Goal: Task Accomplishment & Management: Complete application form

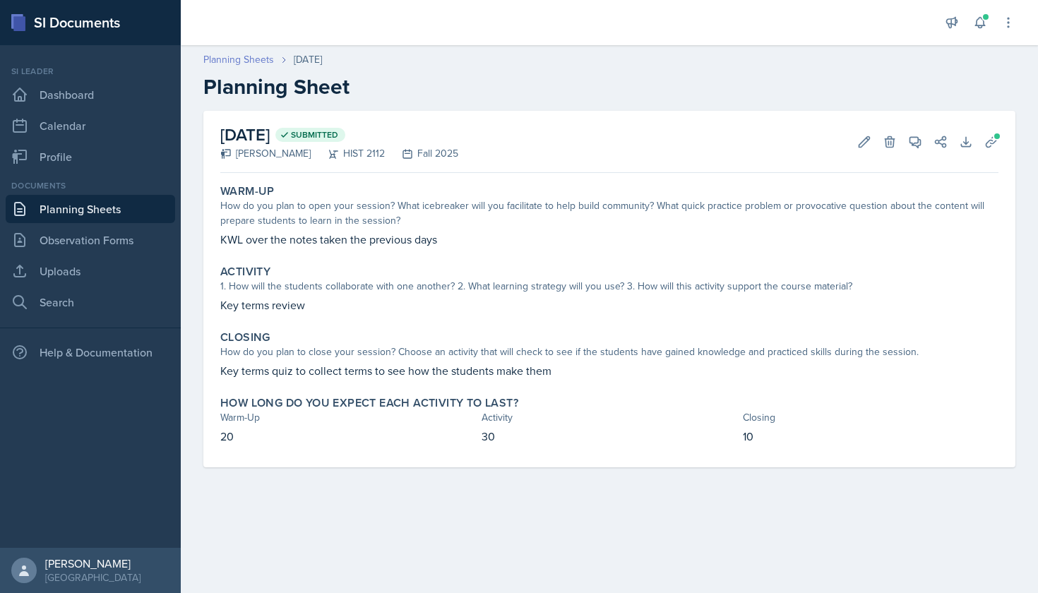
click at [257, 58] on link "Planning Sheets" at bounding box center [238, 59] width 71 height 15
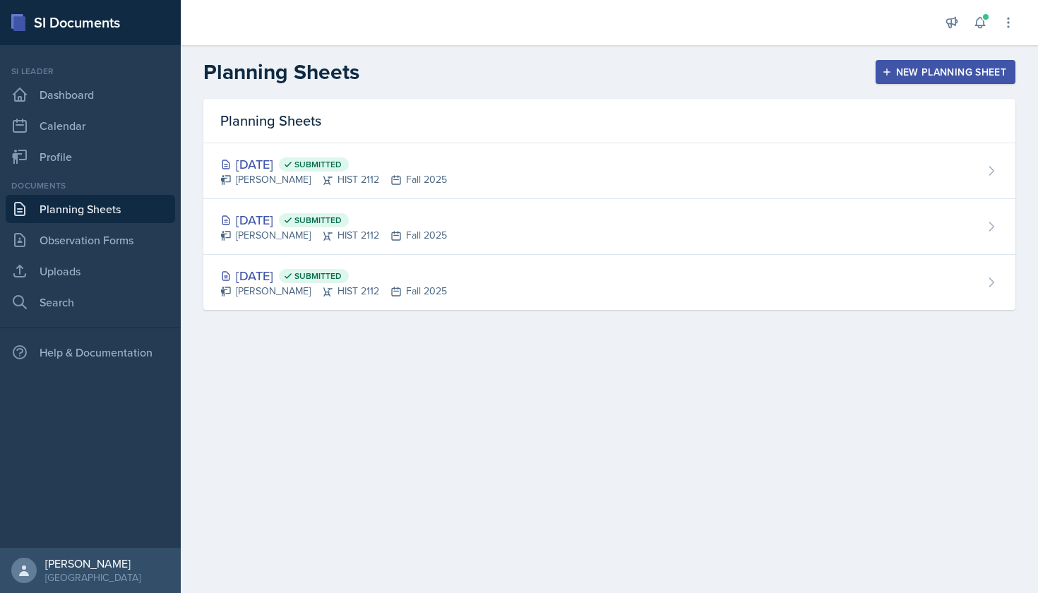
click at [910, 79] on button "New Planning Sheet" at bounding box center [945, 72] width 140 height 24
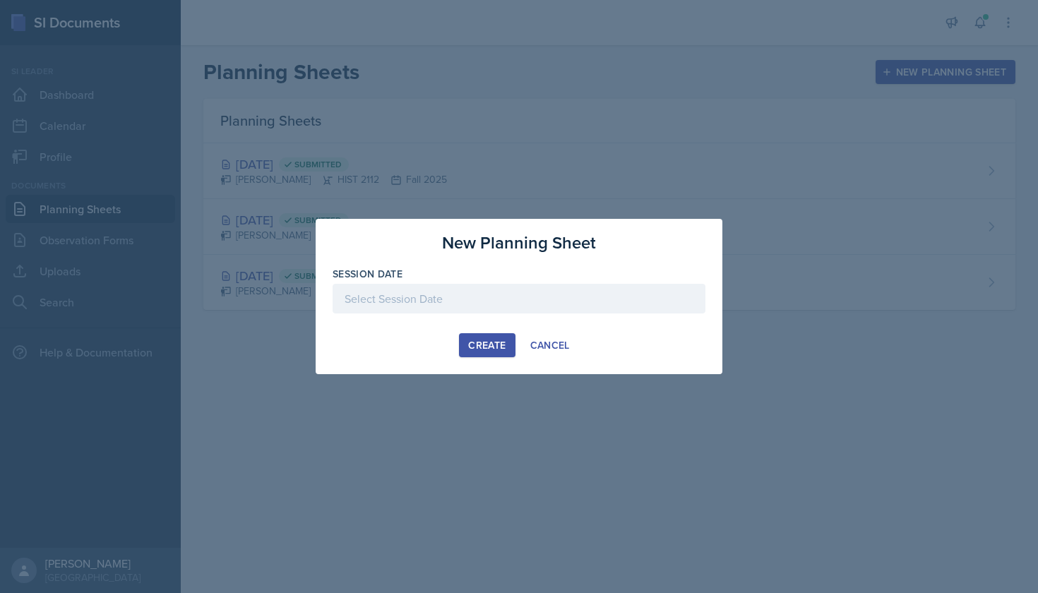
click at [487, 299] on div at bounding box center [518, 299] width 373 height 30
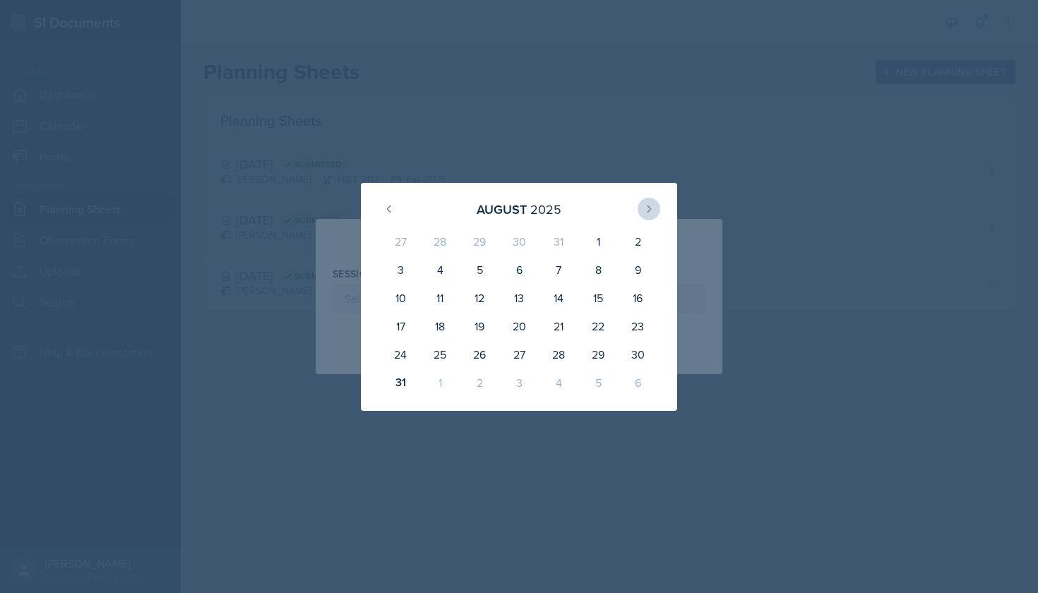
click at [649, 212] on icon at bounding box center [648, 208] width 11 height 11
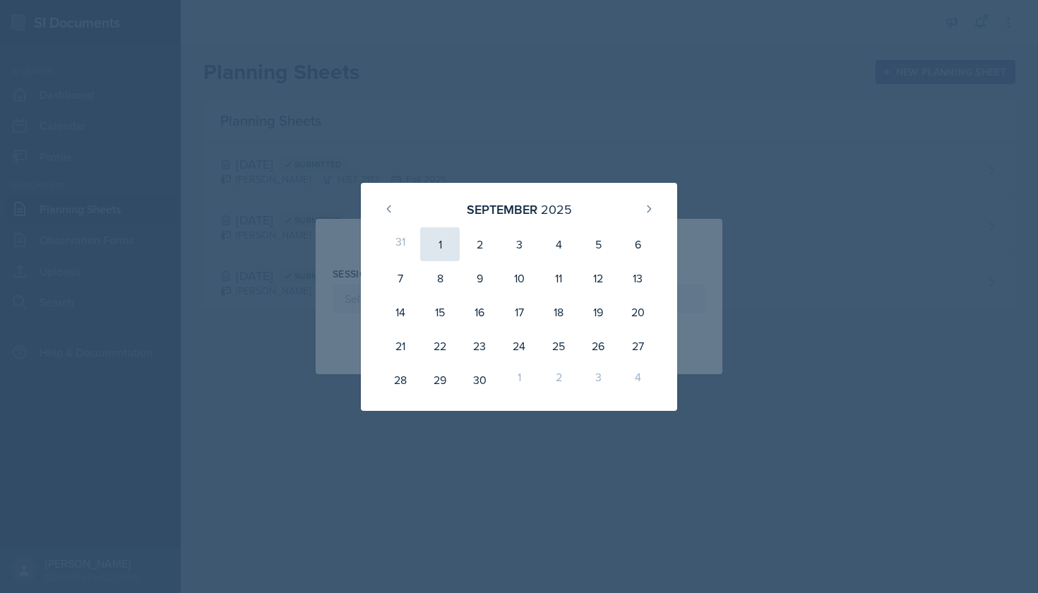
click at [436, 251] on div "1" at bounding box center [440, 244] width 40 height 34
type input "[DATE]"
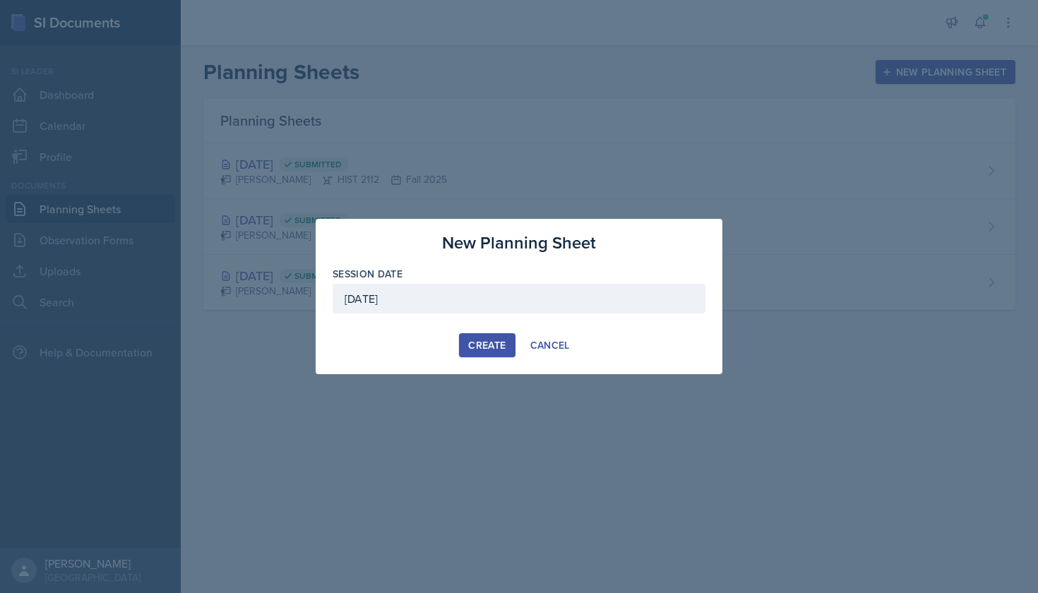
click at [481, 344] on div "Create" at bounding box center [486, 345] width 37 height 11
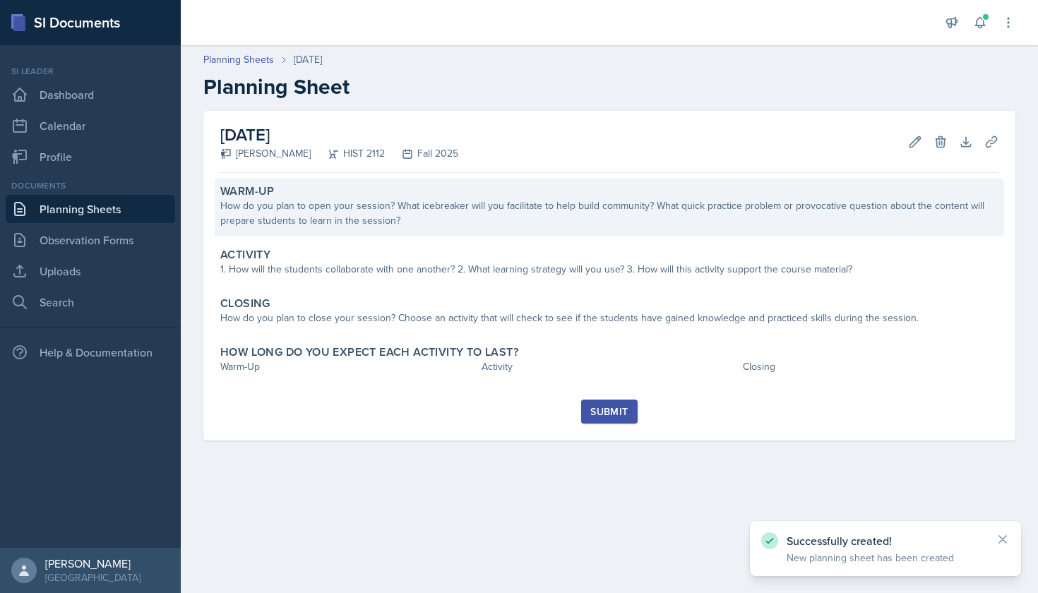
click at [443, 220] on div "How do you plan to open your session? What icebreaker will you facilitate to he…" at bounding box center [609, 213] width 778 height 30
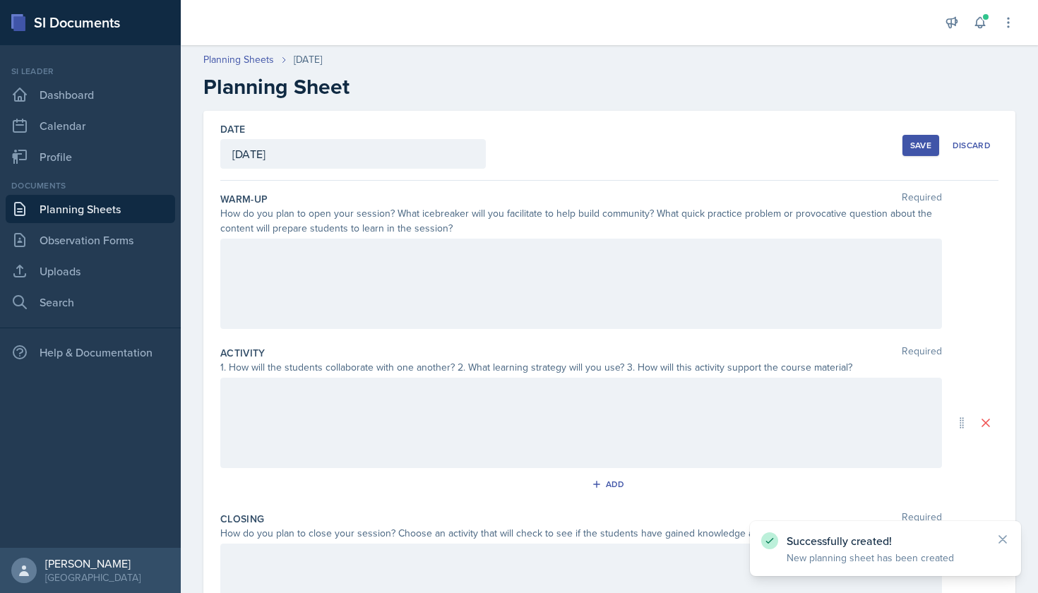
click at [440, 258] on div at bounding box center [580, 284] width 721 height 90
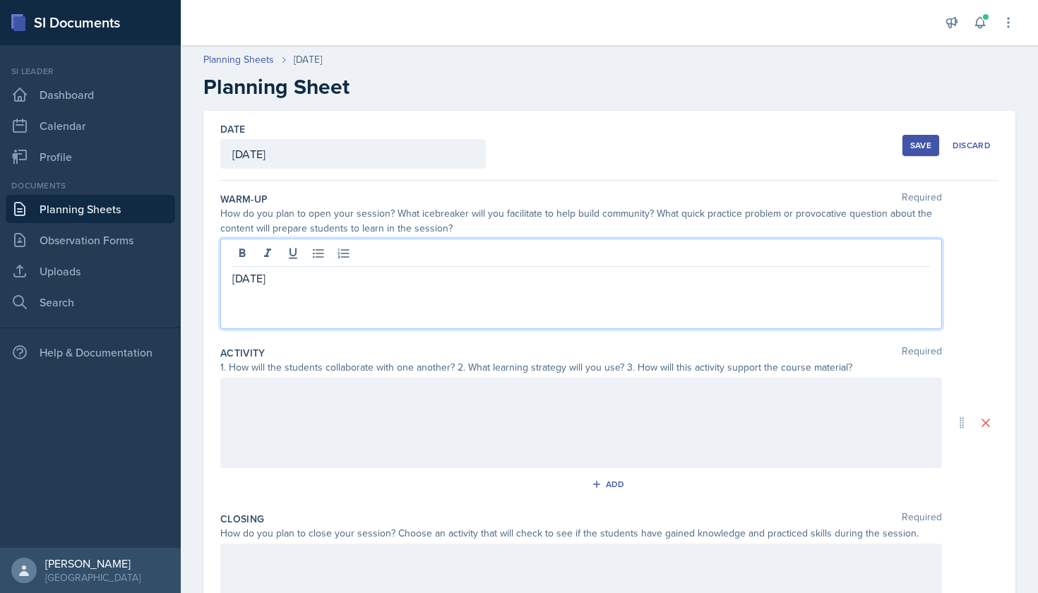
click at [368, 392] on div at bounding box center [580, 423] width 721 height 90
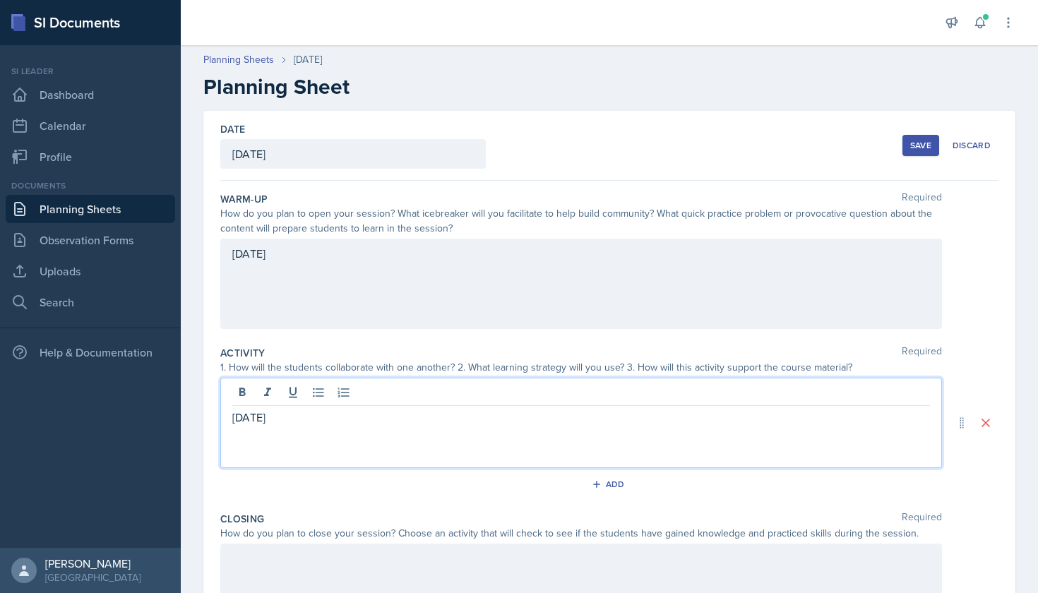
click at [311, 563] on div at bounding box center [580, 589] width 721 height 90
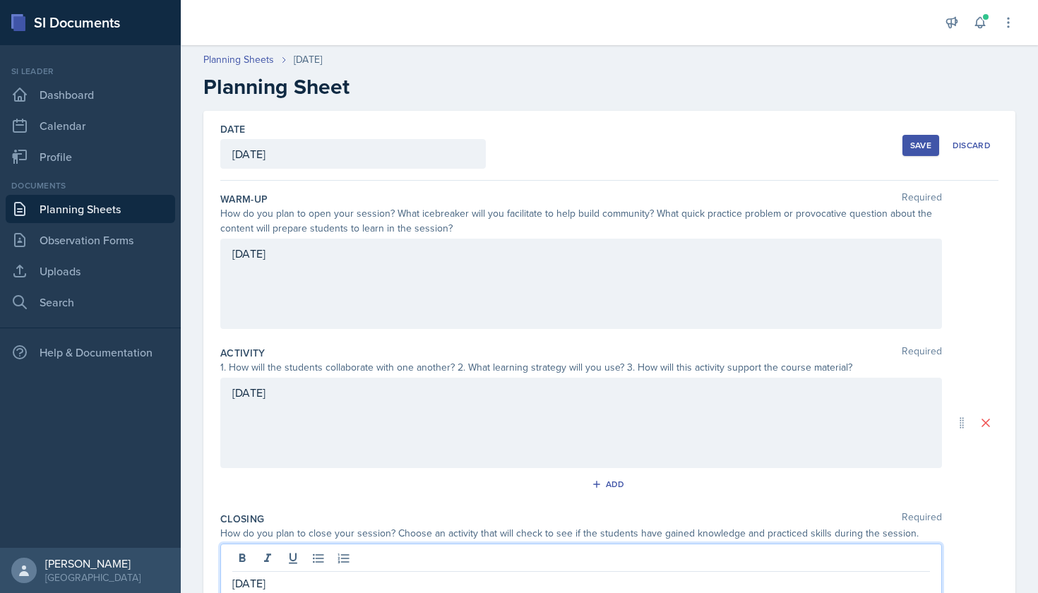
click at [913, 150] on div "Save" at bounding box center [920, 145] width 21 height 11
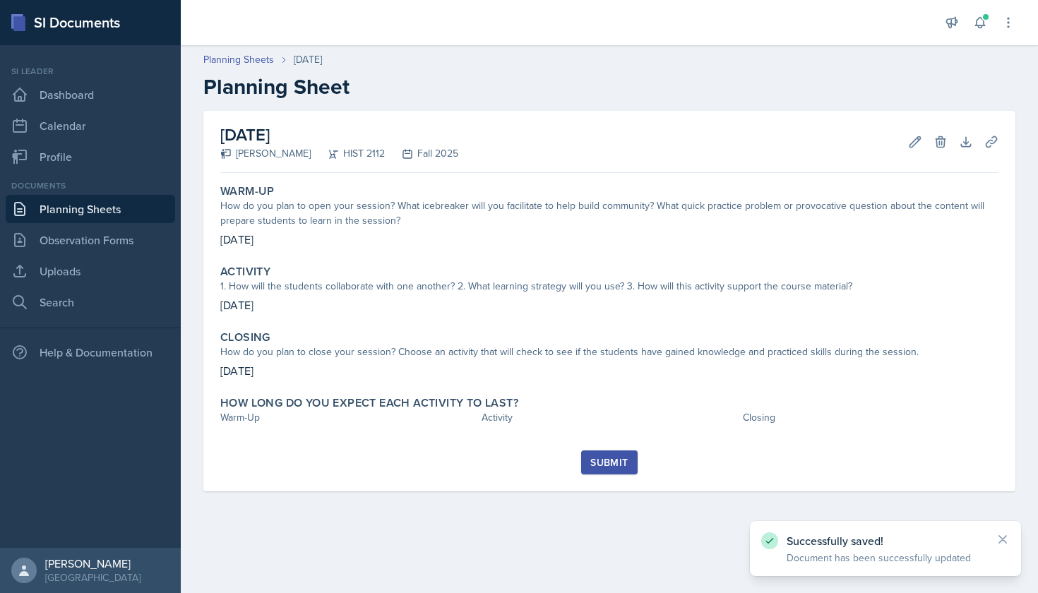
click at [601, 465] on div "Submit" at bounding box center [608, 462] width 37 height 11
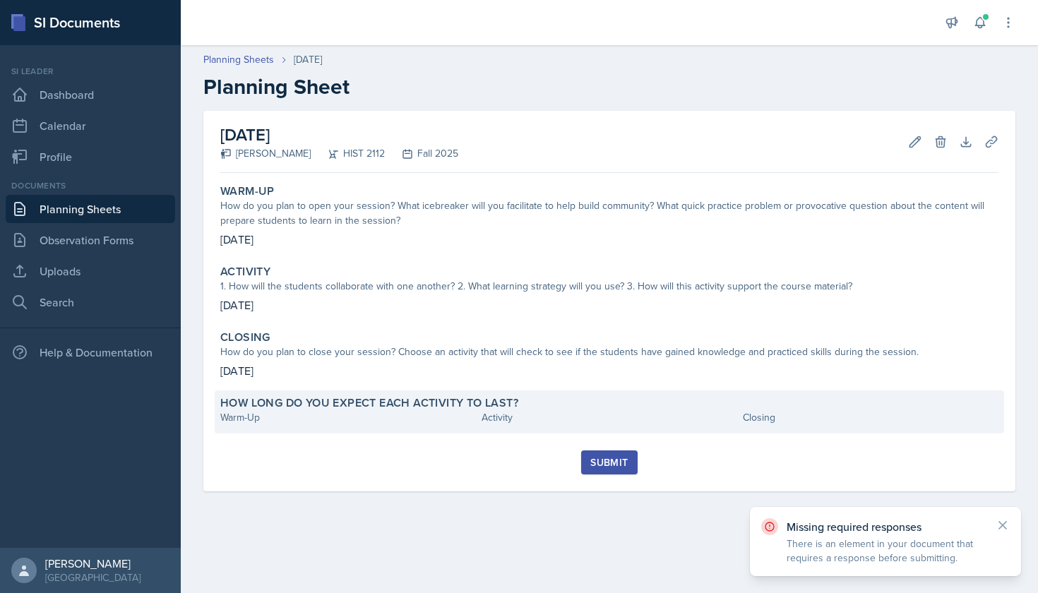
click at [351, 417] on div "Warm-Up" at bounding box center [348, 417] width 256 height 15
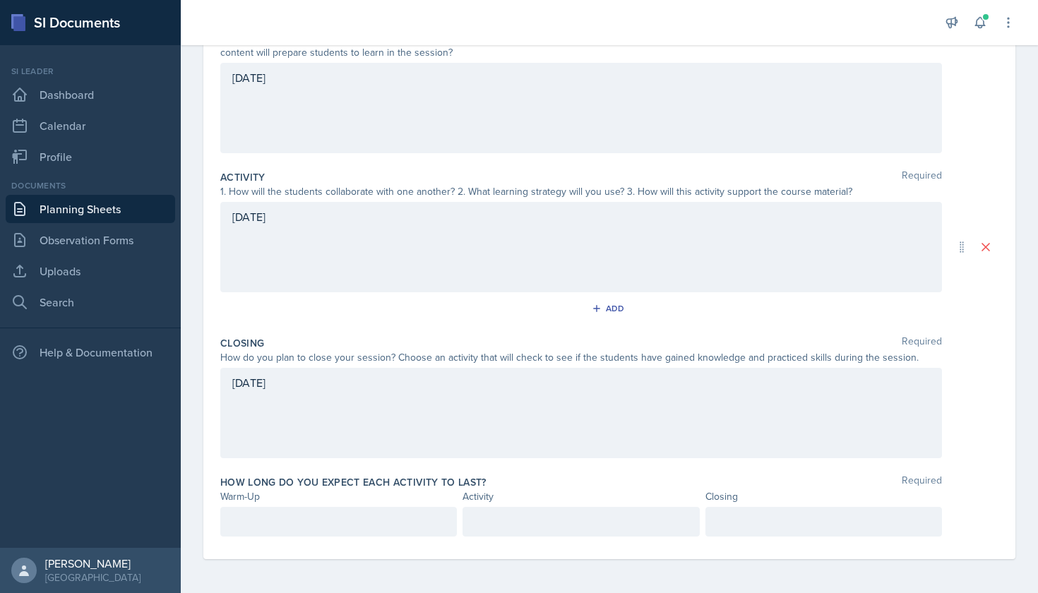
scroll to position [176, 0]
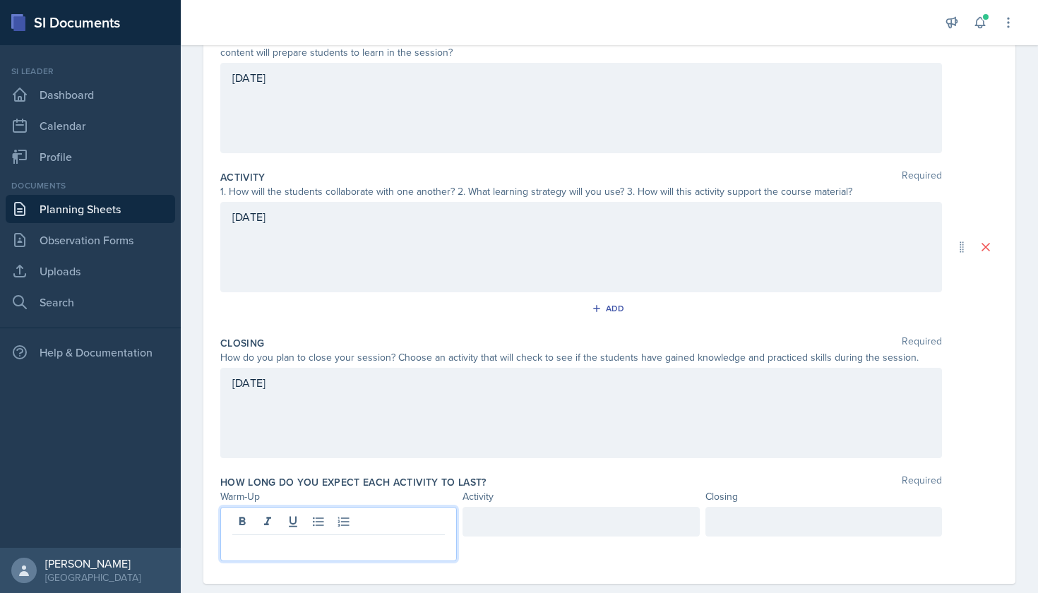
click at [300, 522] on div at bounding box center [338, 534] width 236 height 54
click at [503, 517] on div at bounding box center [580, 522] width 236 height 30
click at [728, 527] on div at bounding box center [823, 522] width 236 height 30
click at [976, 462] on div "Closing Required How do you plan to close your session? Choose an activity that…" at bounding box center [609, 399] width 778 height 139
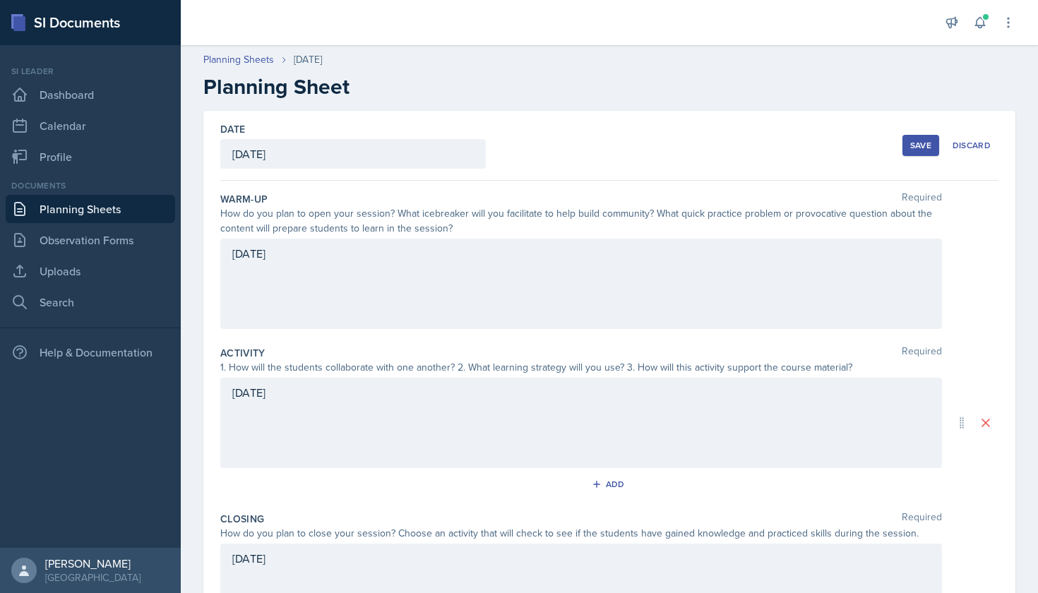
scroll to position [0, 0]
click at [923, 144] on div "Save" at bounding box center [920, 145] width 21 height 11
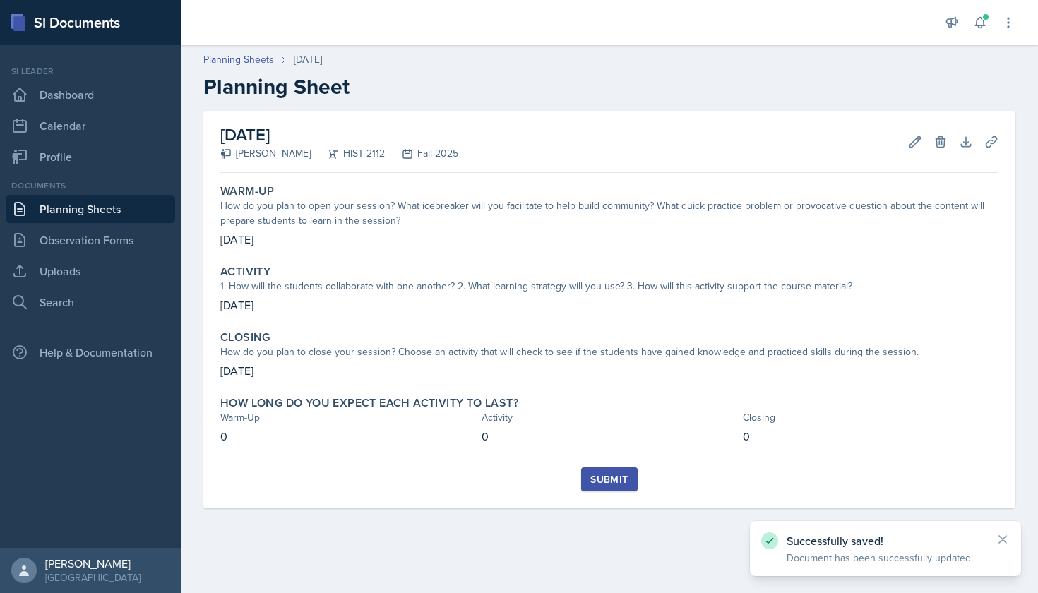
click at [599, 486] on button "Submit" at bounding box center [609, 479] width 56 height 24
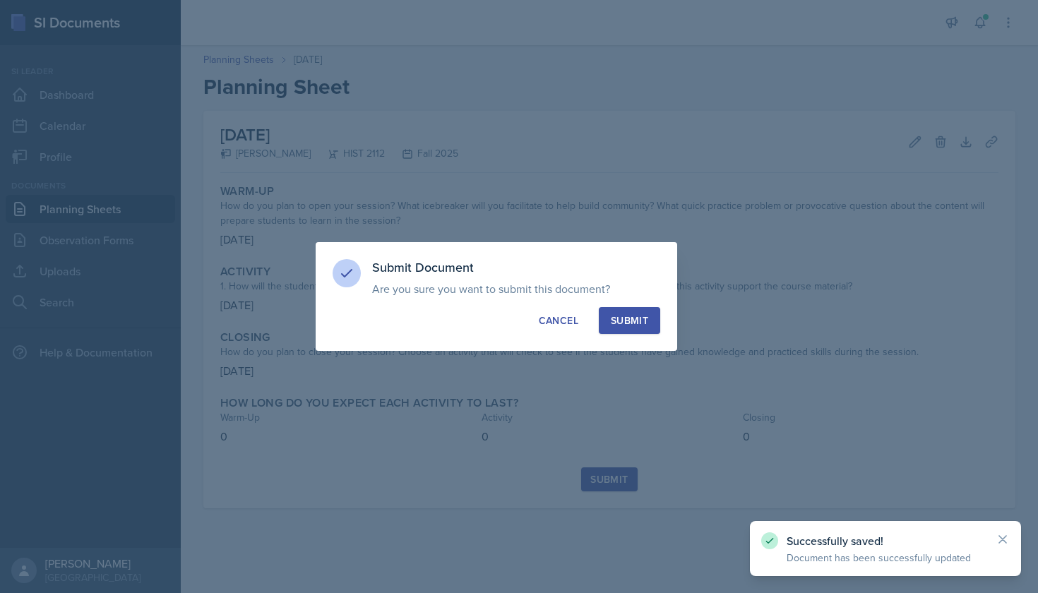
click at [627, 321] on div "Submit" at bounding box center [629, 320] width 37 height 14
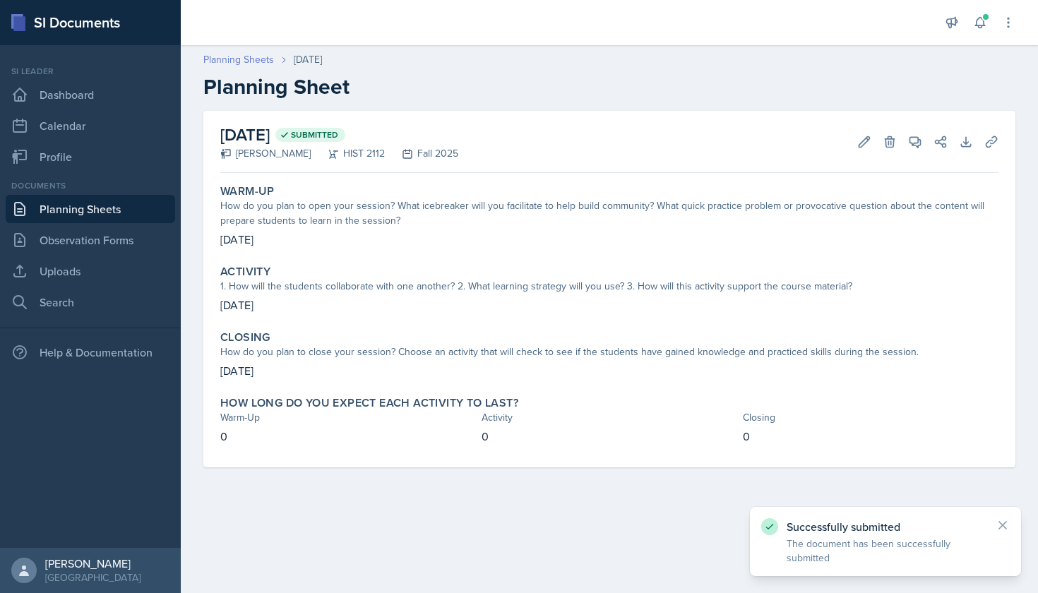
click at [258, 61] on link "Planning Sheets" at bounding box center [238, 59] width 71 height 15
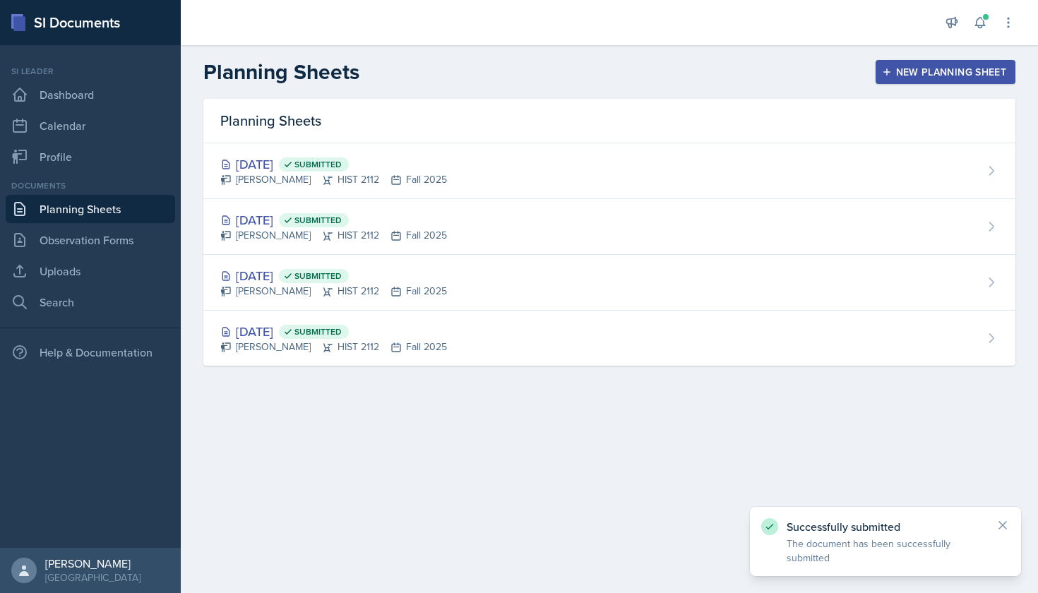
click at [911, 72] on div "New Planning Sheet" at bounding box center [944, 71] width 121 height 11
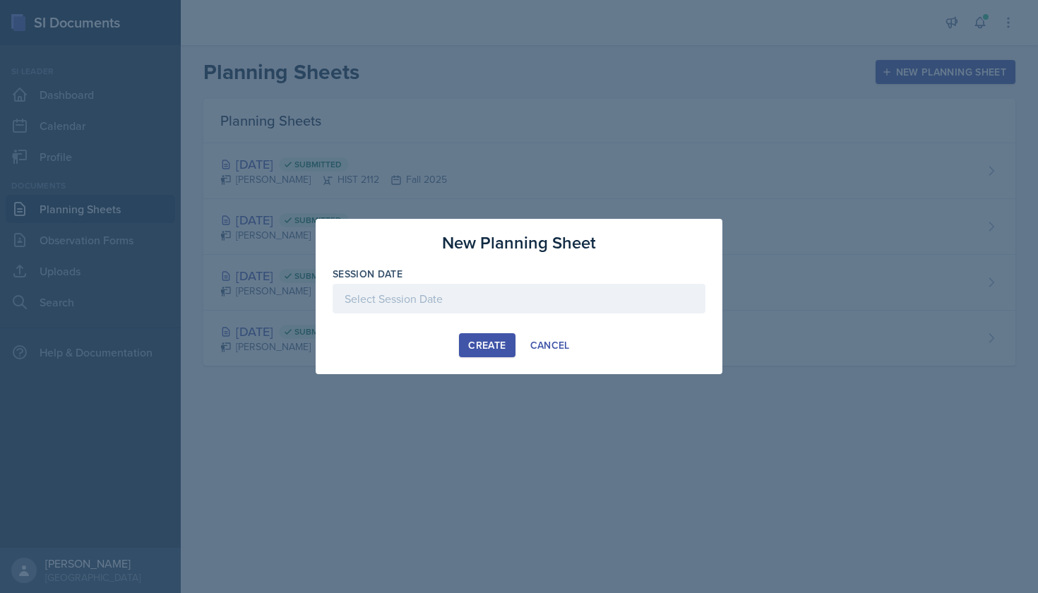
click at [507, 310] on div at bounding box center [518, 299] width 373 height 30
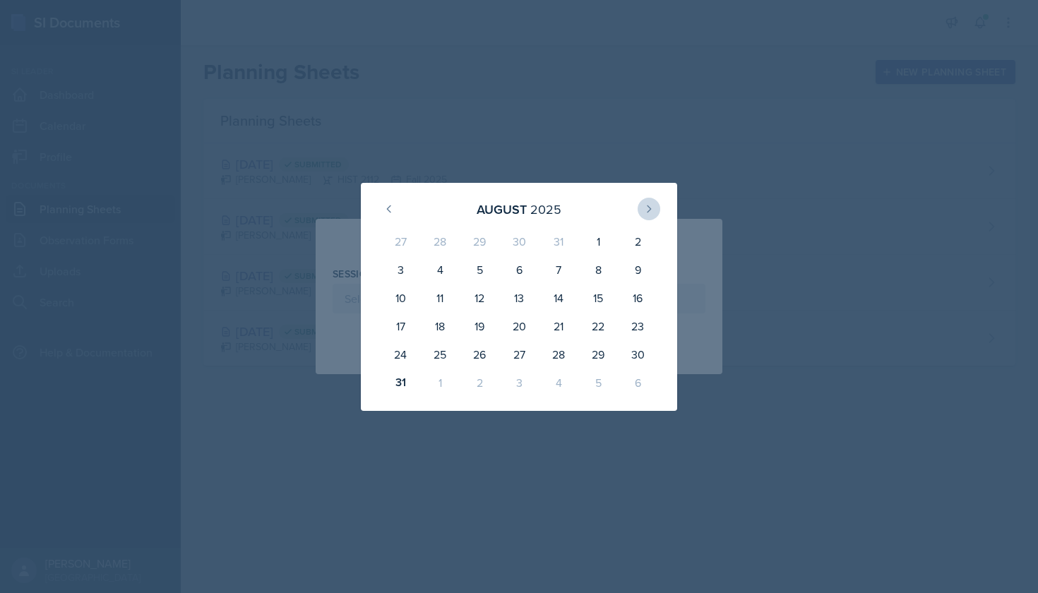
click at [654, 205] on icon at bounding box center [648, 208] width 11 height 11
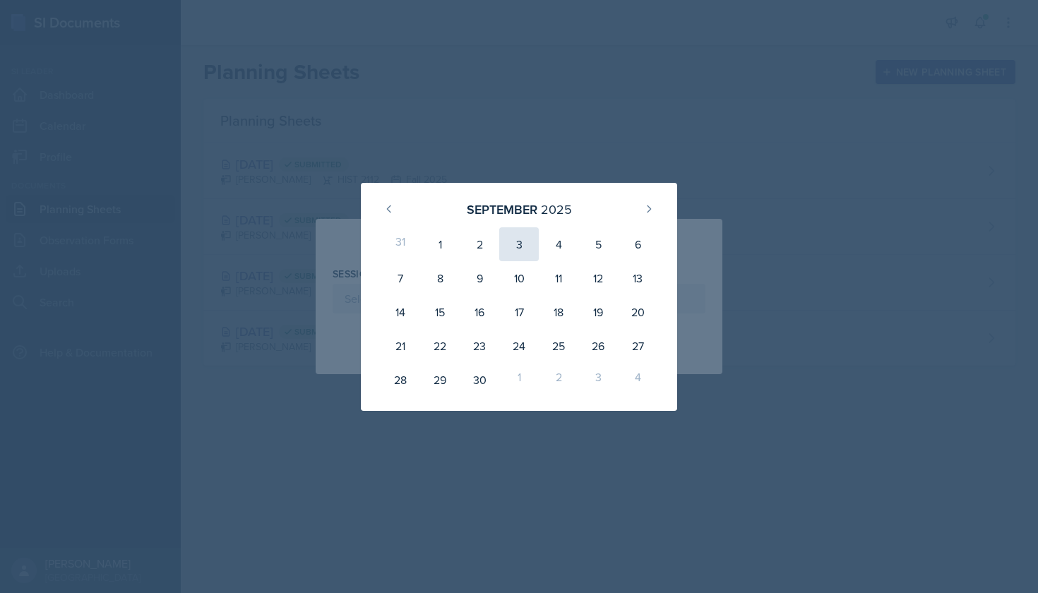
click at [523, 251] on div "3" at bounding box center [519, 244] width 40 height 34
type input "[DATE]"
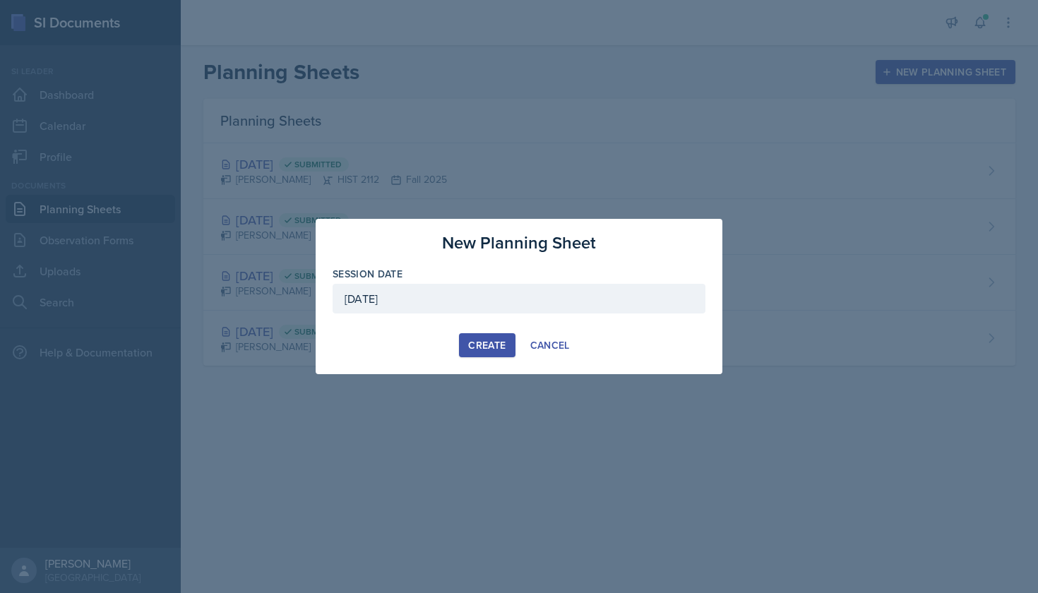
click at [481, 344] on div "Create" at bounding box center [486, 345] width 37 height 11
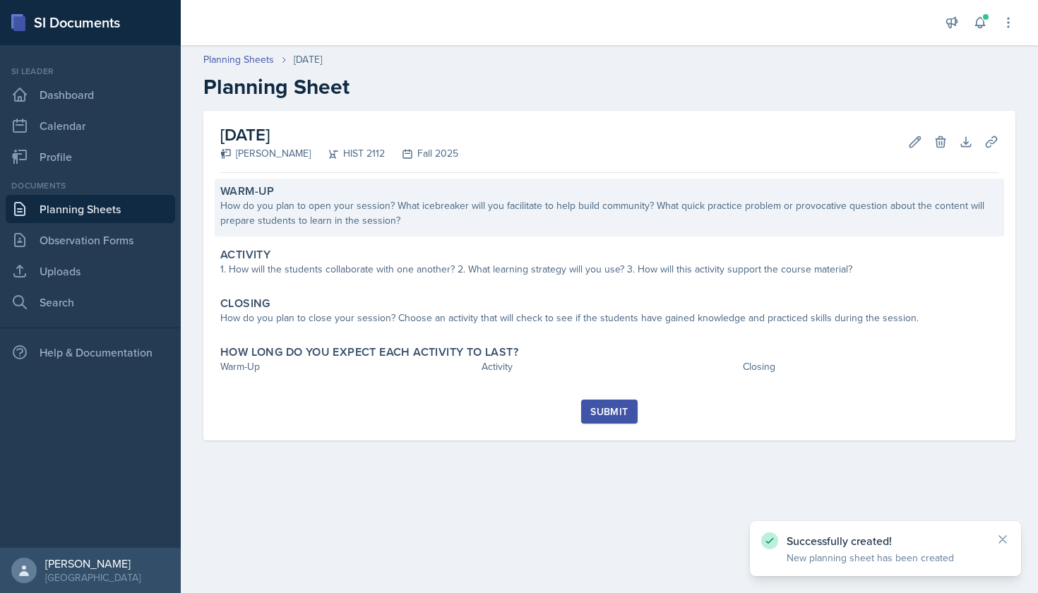
click at [404, 212] on div "How do you plan to open your session? What icebreaker will you facilitate to he…" at bounding box center [609, 213] width 778 height 30
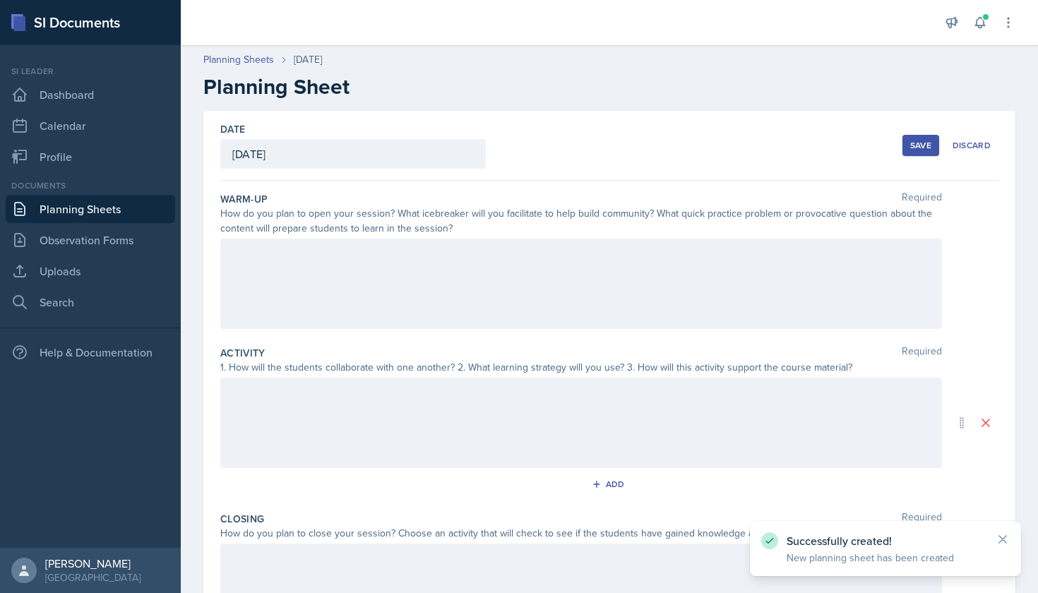
click at [378, 245] on div at bounding box center [580, 284] width 721 height 90
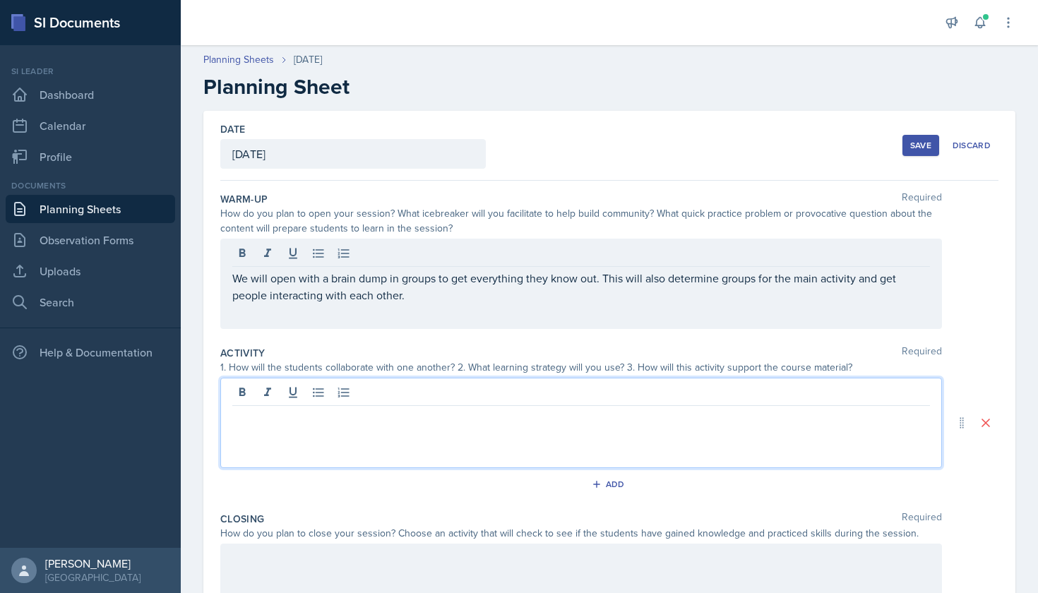
click at [368, 395] on div at bounding box center [580, 423] width 721 height 90
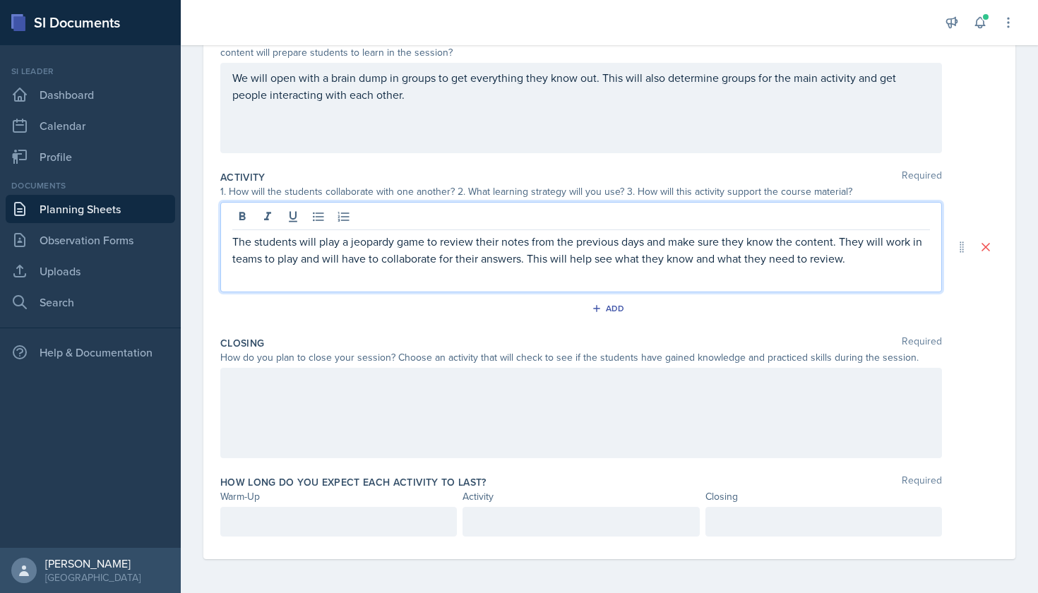
scroll to position [176, 0]
click at [354, 376] on div at bounding box center [580, 413] width 721 height 90
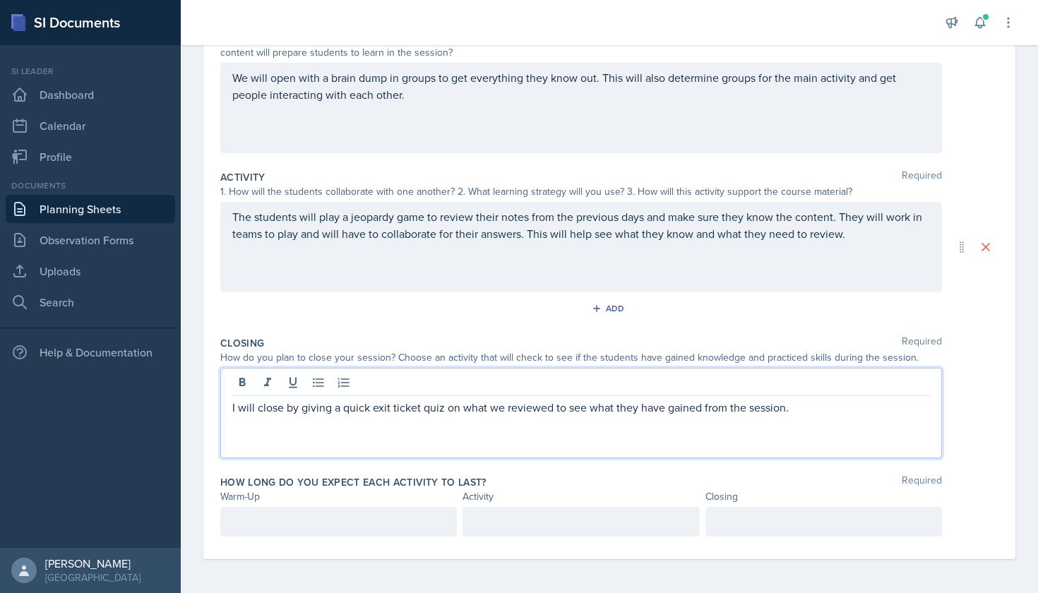
click at [354, 520] on div at bounding box center [338, 522] width 236 height 30
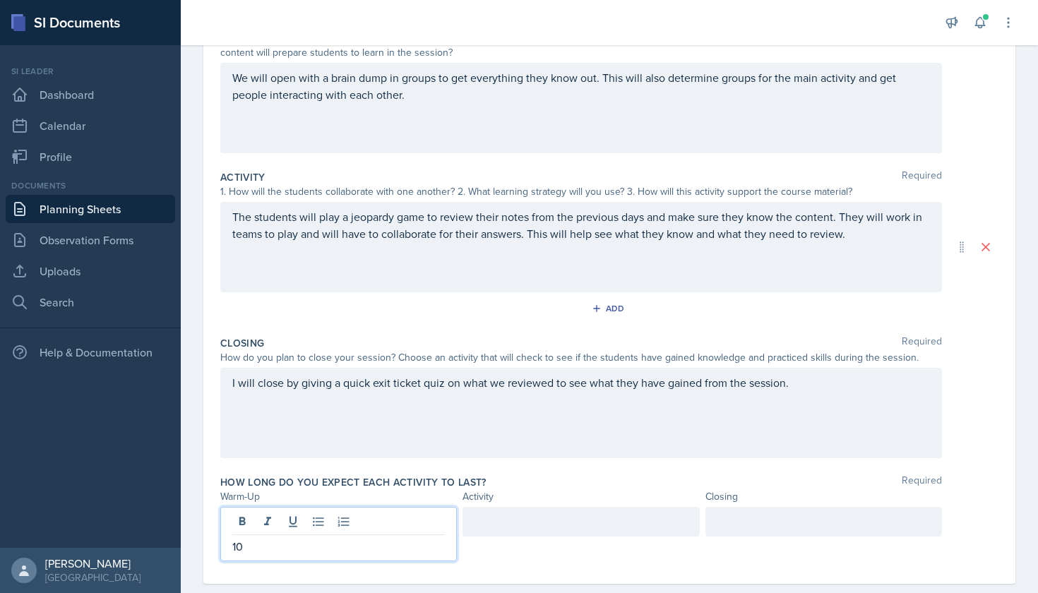
click at [521, 512] on div at bounding box center [580, 522] width 236 height 30
click at [761, 527] on div at bounding box center [823, 522] width 236 height 30
click at [1007, 512] on div "Date [DATE] [DATE] 27 28 29 30 31 1 2 3 4 5 6 7 8 9 10 11 12 13 14 15 16 17 18 …" at bounding box center [609, 259] width 812 height 649
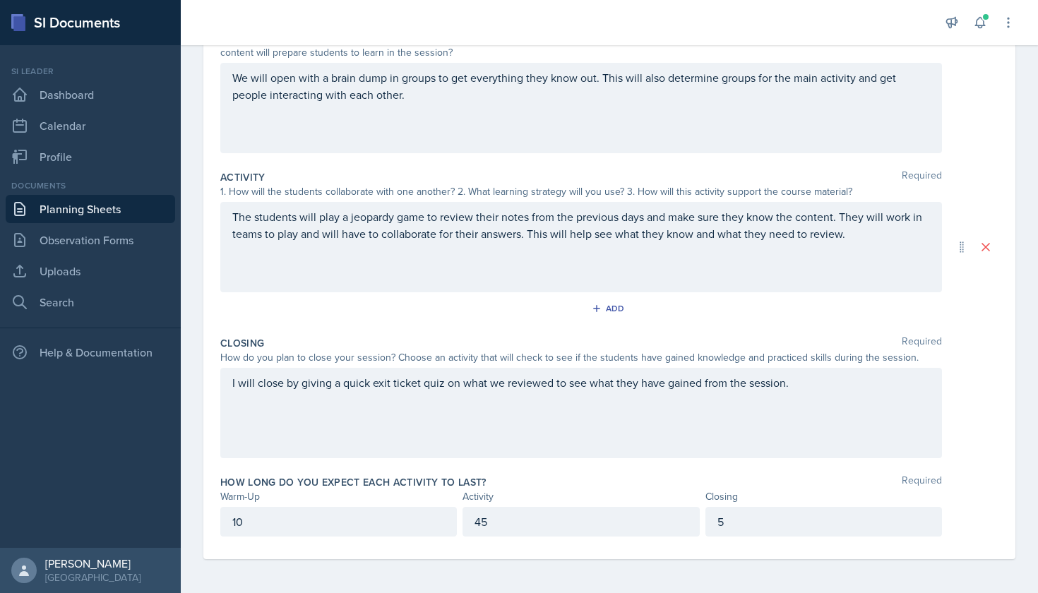
click at [820, 527] on div "5" at bounding box center [823, 522] width 236 height 30
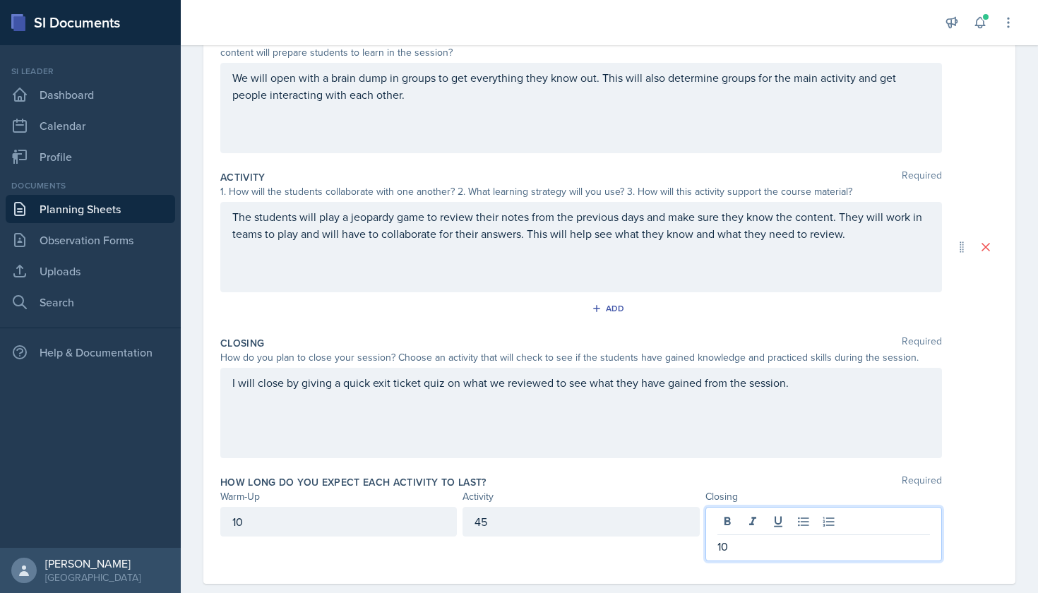
click at [661, 522] on div "45" at bounding box center [580, 522] width 236 height 30
click at [638, 554] on p "45" at bounding box center [580, 546] width 212 height 17
click at [821, 469] on div "How long do you expect each activity to last? Required Warm-Up Activity Closing…" at bounding box center [609, 520] width 778 height 103
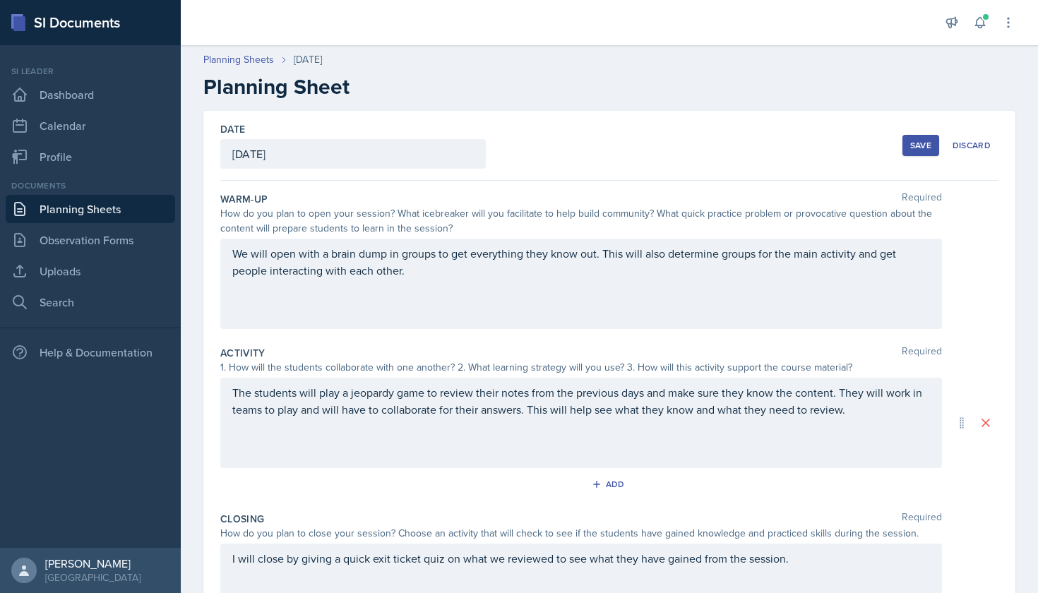
scroll to position [0, 0]
click at [926, 140] on div "Save" at bounding box center [920, 145] width 21 height 11
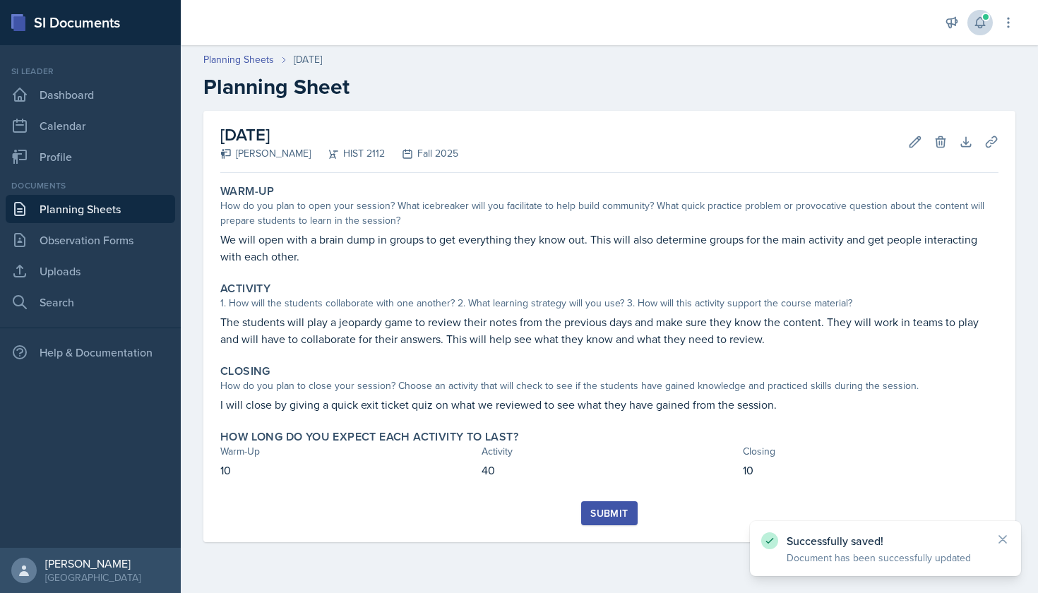
click at [980, 28] on icon at bounding box center [979, 23] width 9 height 11
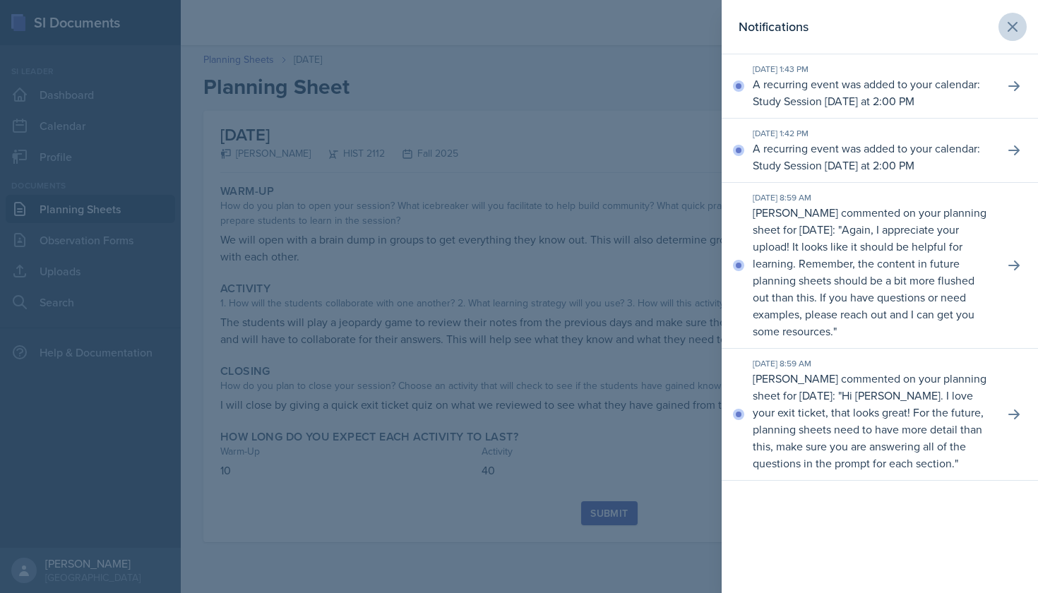
click at [999, 25] on button at bounding box center [1012, 27] width 28 height 28
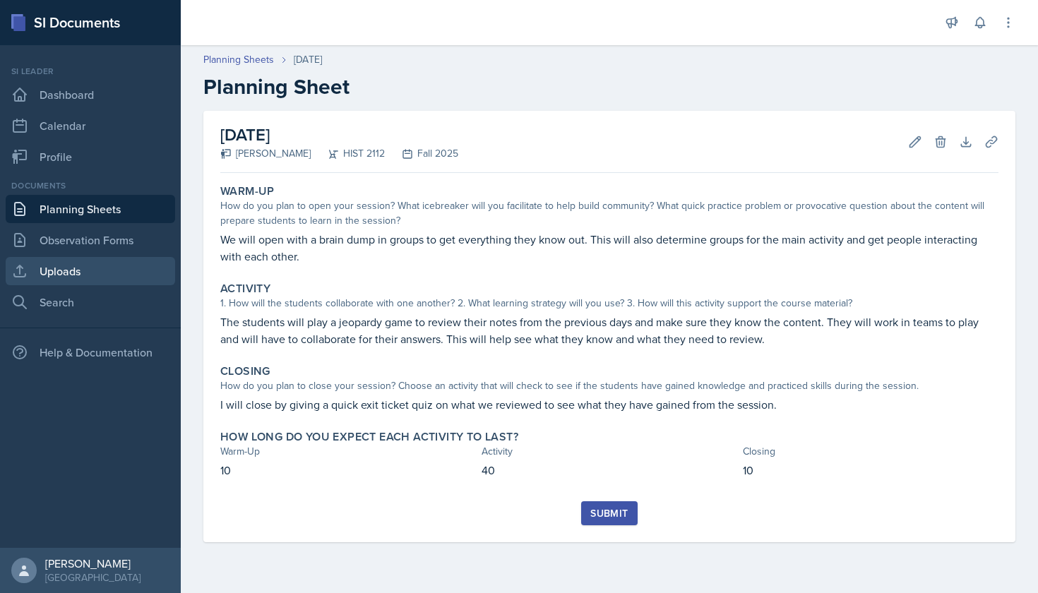
click at [97, 271] on link "Uploads" at bounding box center [90, 271] width 169 height 28
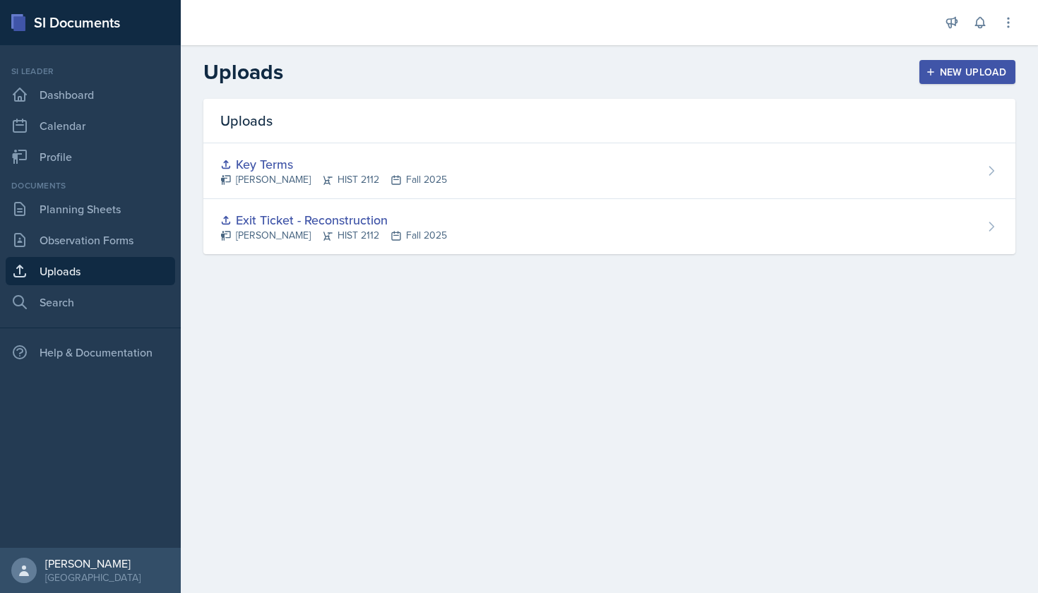
click at [924, 67] on button "New Upload" at bounding box center [967, 72] width 97 height 24
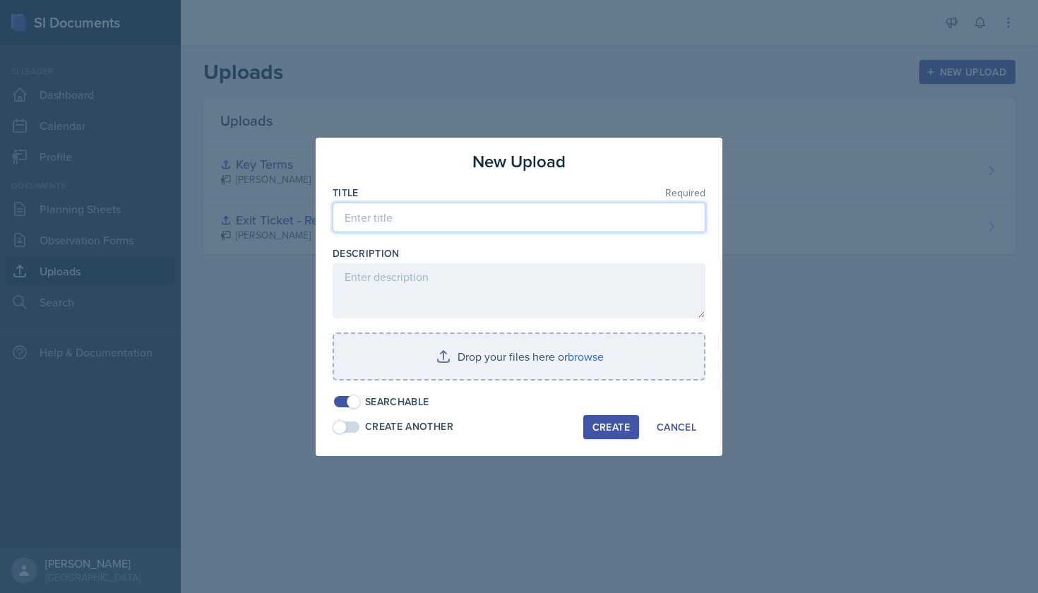
click at [472, 219] on input at bounding box center [518, 218] width 373 height 30
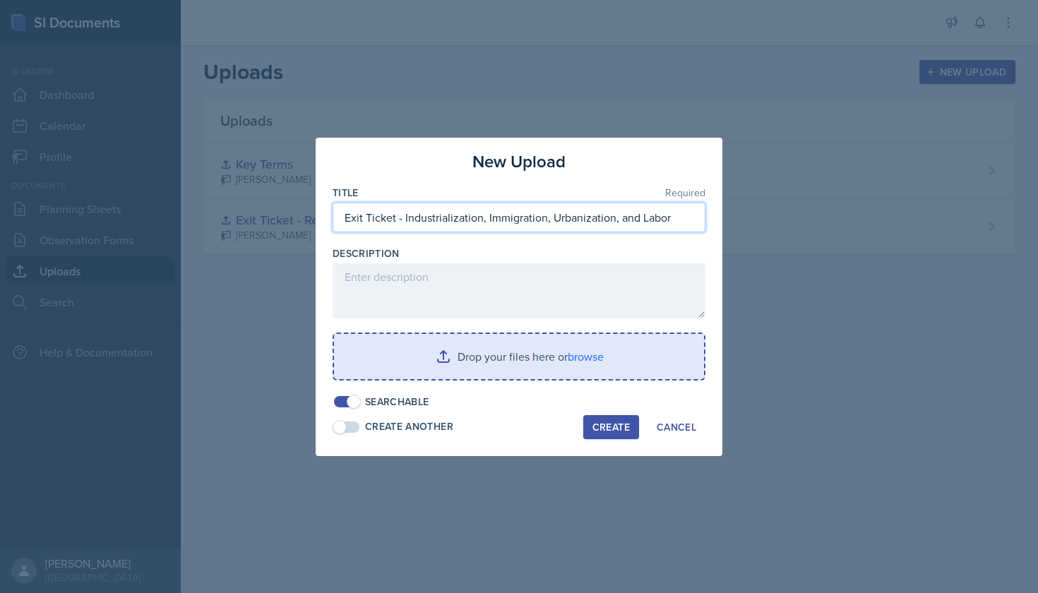
type input "Exit Ticket - Industrialization, Immigration, Urbanization, and Labor"
click at [552, 363] on input "file" at bounding box center [519, 356] width 370 height 45
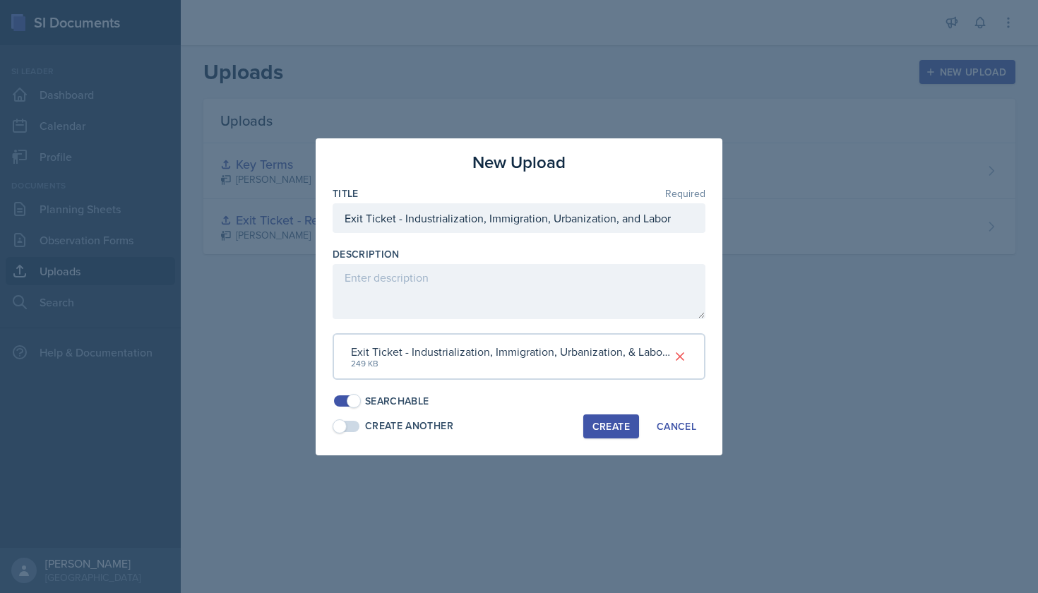
click at [624, 421] on div "Create" at bounding box center [610, 426] width 37 height 11
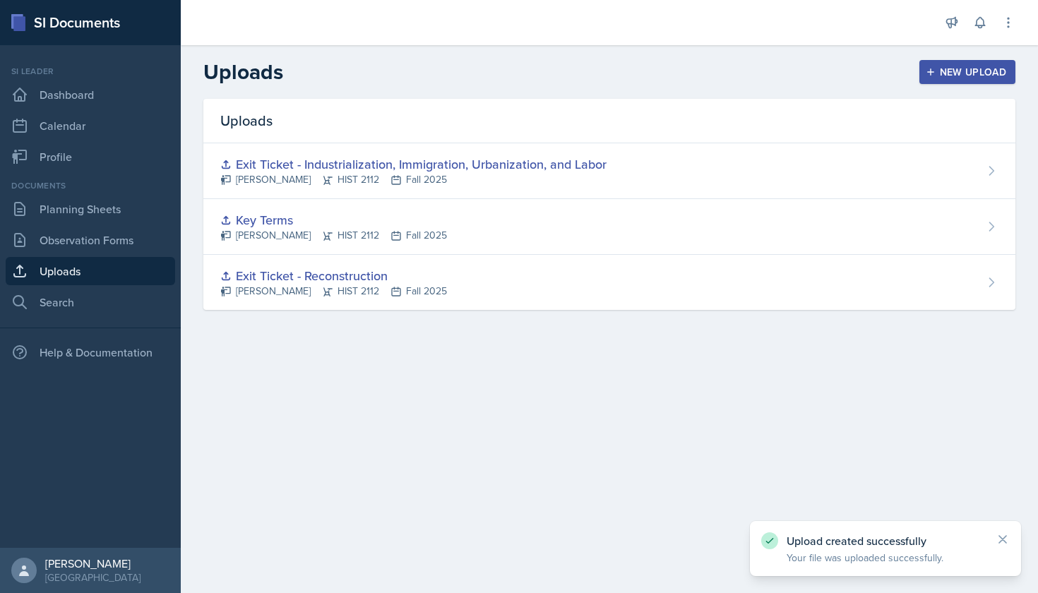
click at [977, 80] on button "New Upload" at bounding box center [967, 72] width 97 height 24
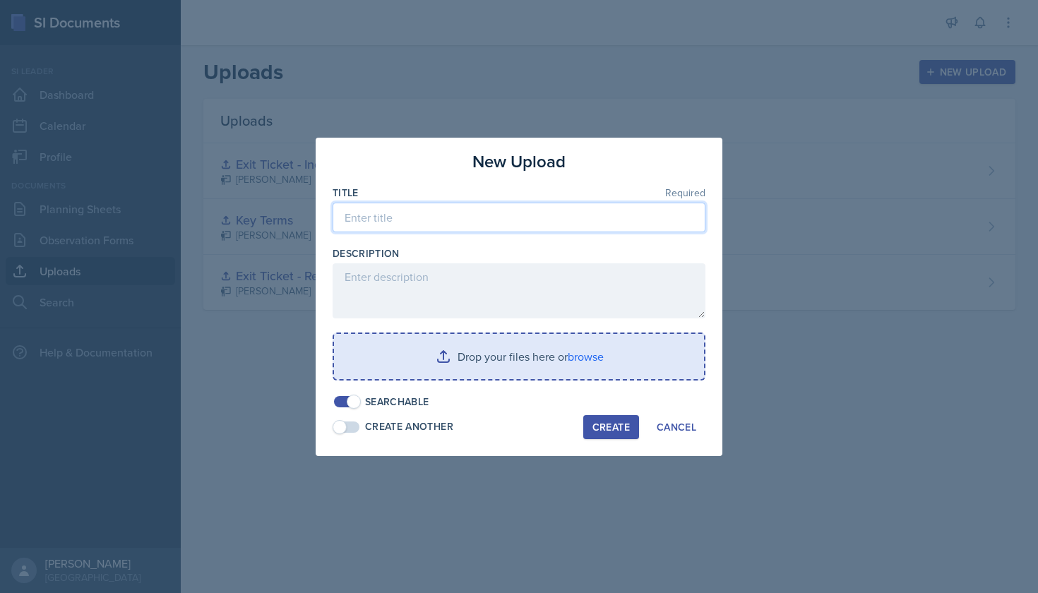
click at [599, 212] on input at bounding box center [518, 218] width 373 height 30
type input "Jeopardy - Industrialization, Immigration, Urbanization, and Labor"
click at [519, 353] on input "file" at bounding box center [519, 356] width 370 height 45
click at [487, 356] on input "file" at bounding box center [519, 356] width 370 height 45
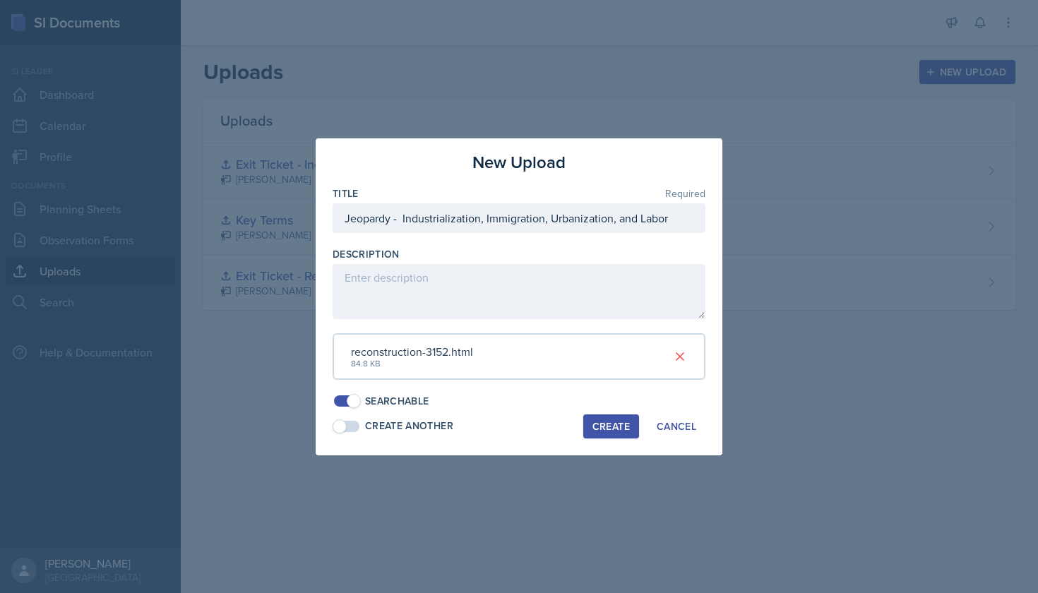
click at [620, 421] on div "Create" at bounding box center [610, 426] width 37 height 11
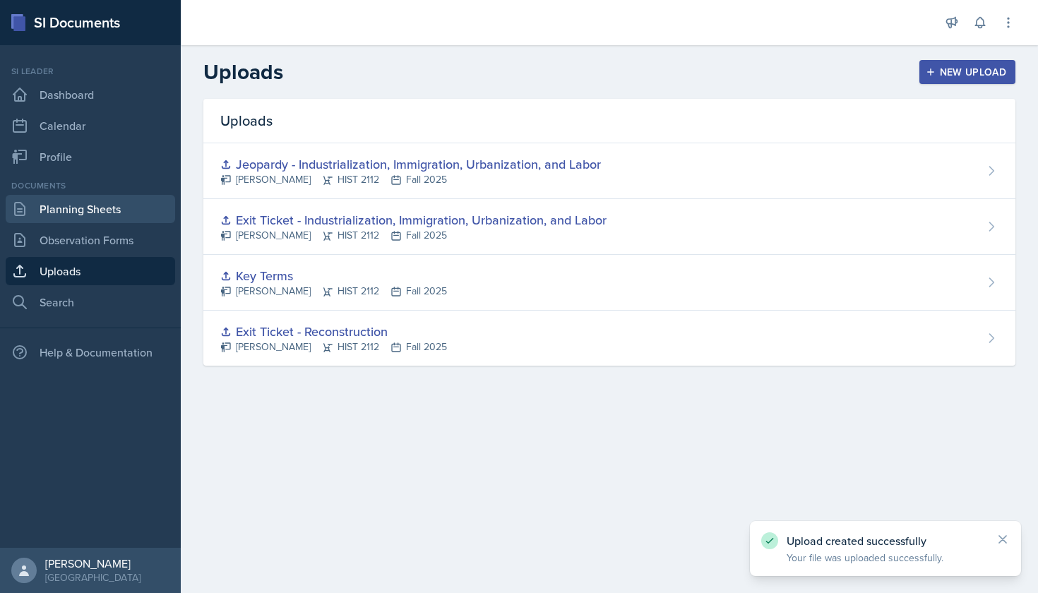
click at [80, 208] on link "Planning Sheets" at bounding box center [90, 209] width 169 height 28
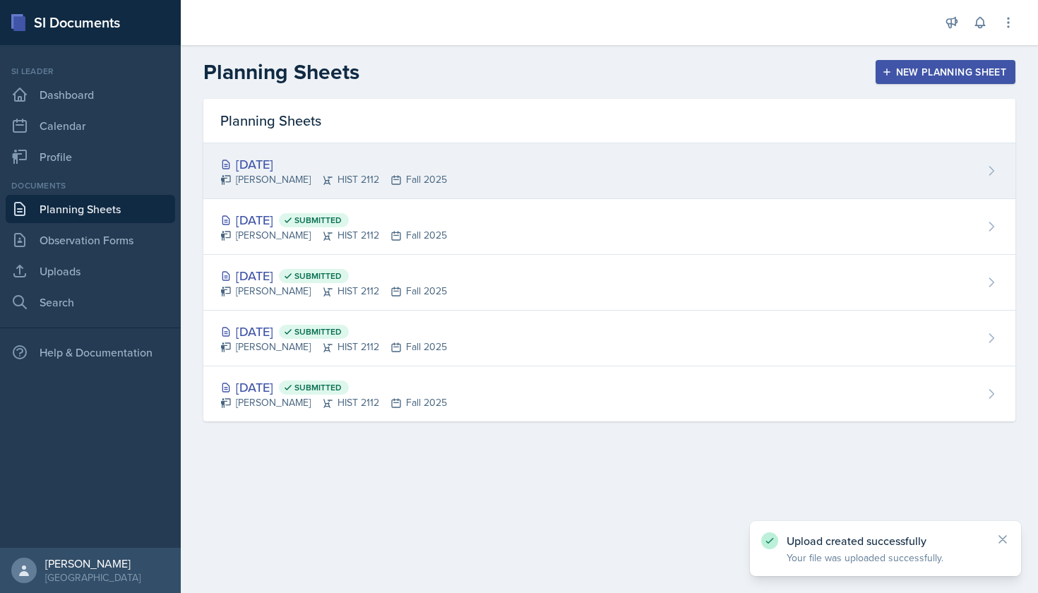
click at [289, 167] on div "[DATE]" at bounding box center [333, 164] width 227 height 19
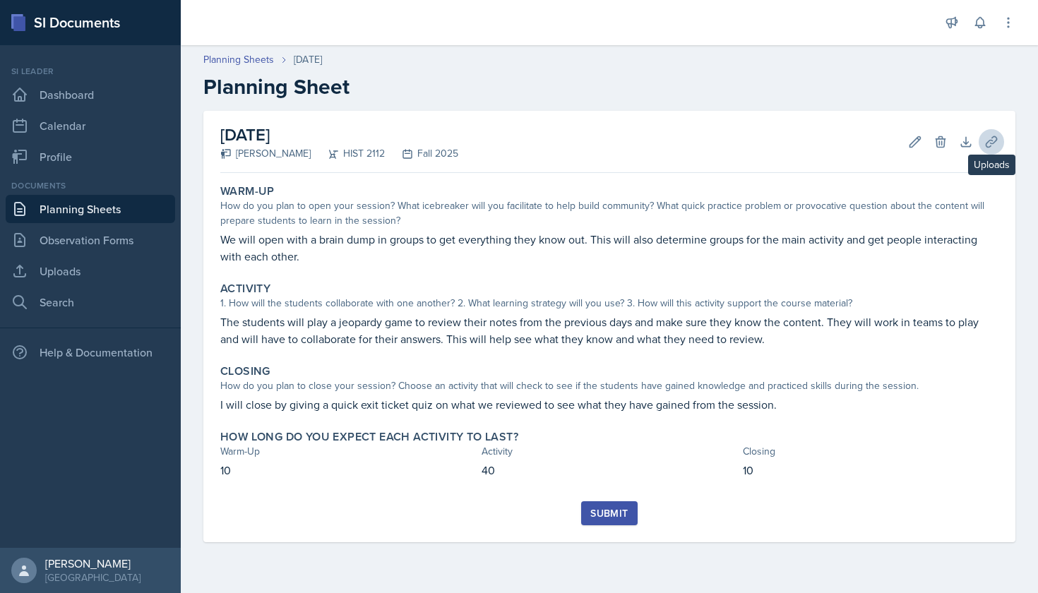
click at [989, 140] on icon at bounding box center [991, 142] width 14 height 14
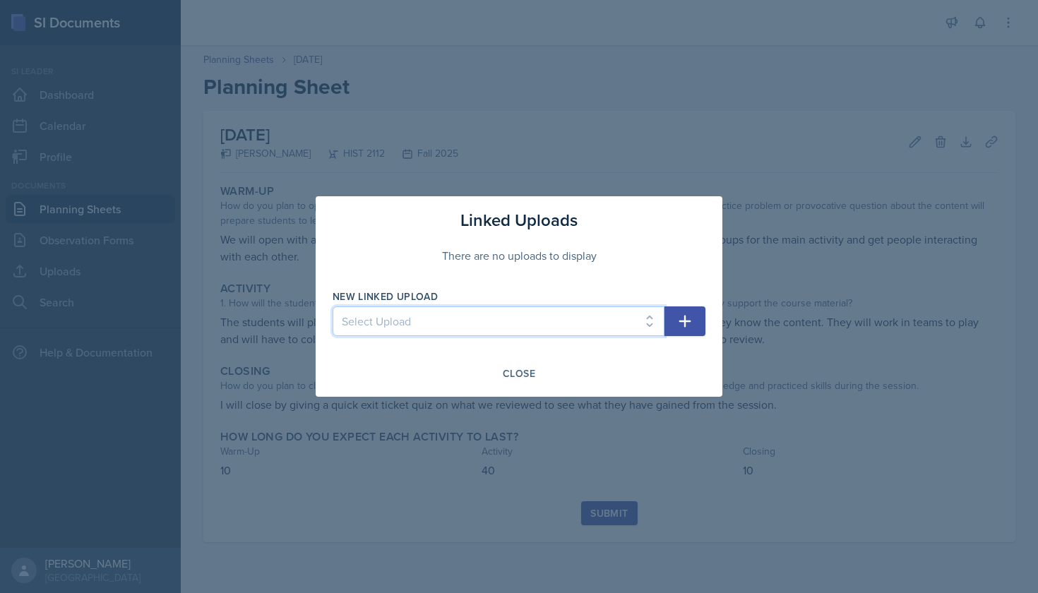
select select "9c4bb8d2-b528-4736-a5ca-12c727bb063f"
click at [675, 318] on button "button" at bounding box center [684, 321] width 41 height 30
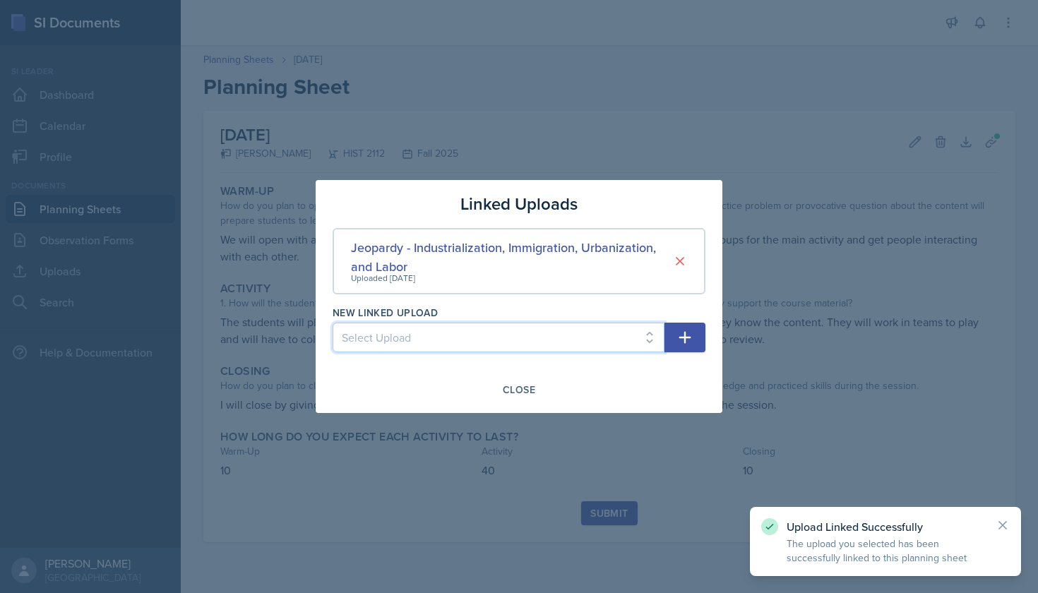
select select "1ae46e42-c708-49f2-b4d6-c8deb2202e27"
click at [683, 328] on button "button" at bounding box center [684, 338] width 41 height 30
select select
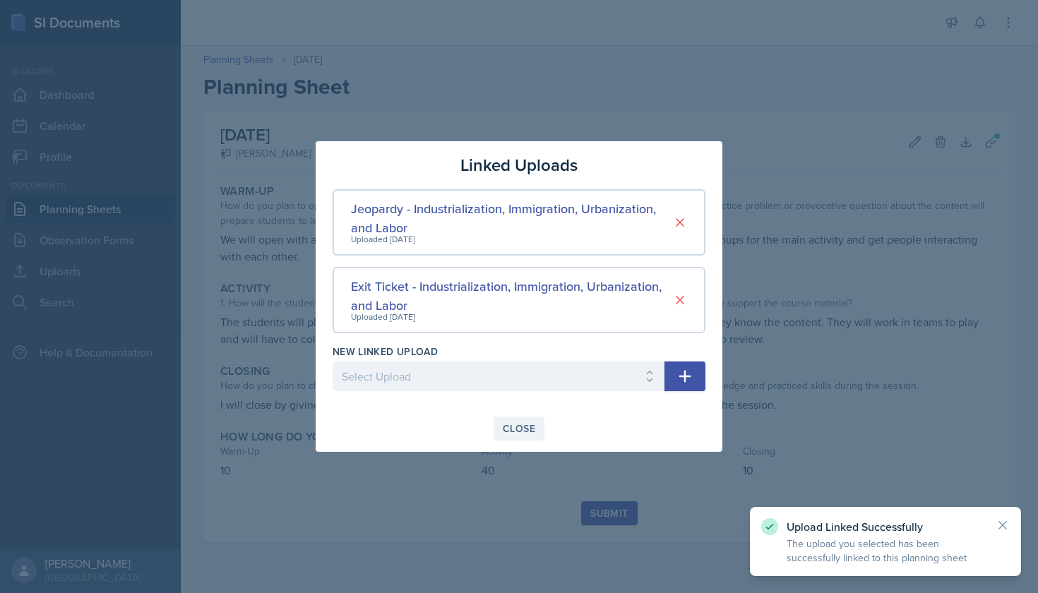
click at [512, 420] on button "Close" at bounding box center [518, 428] width 51 height 24
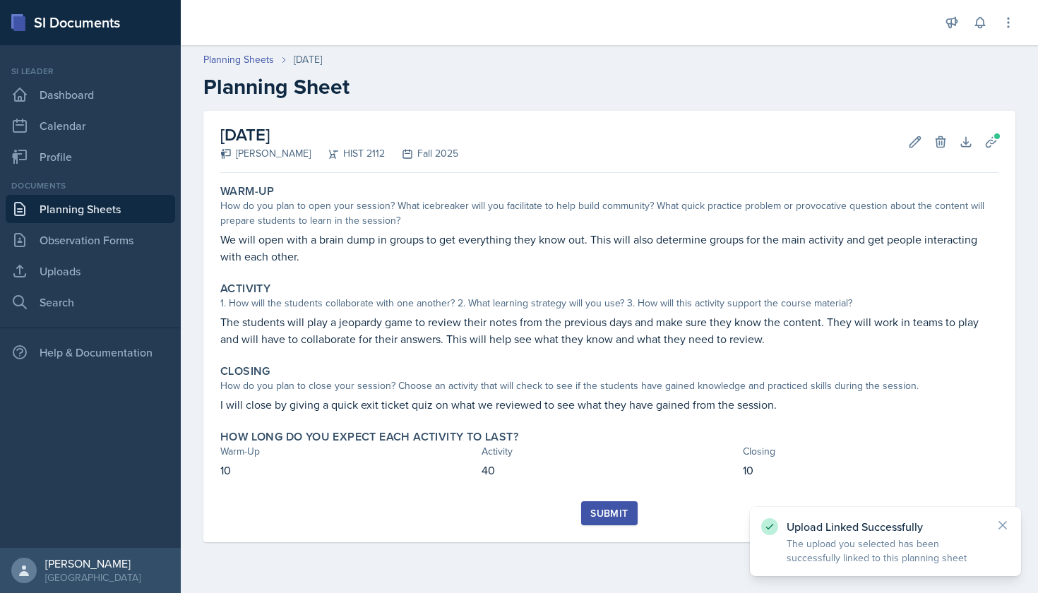
click at [596, 509] on div "Submit" at bounding box center [608, 513] width 37 height 11
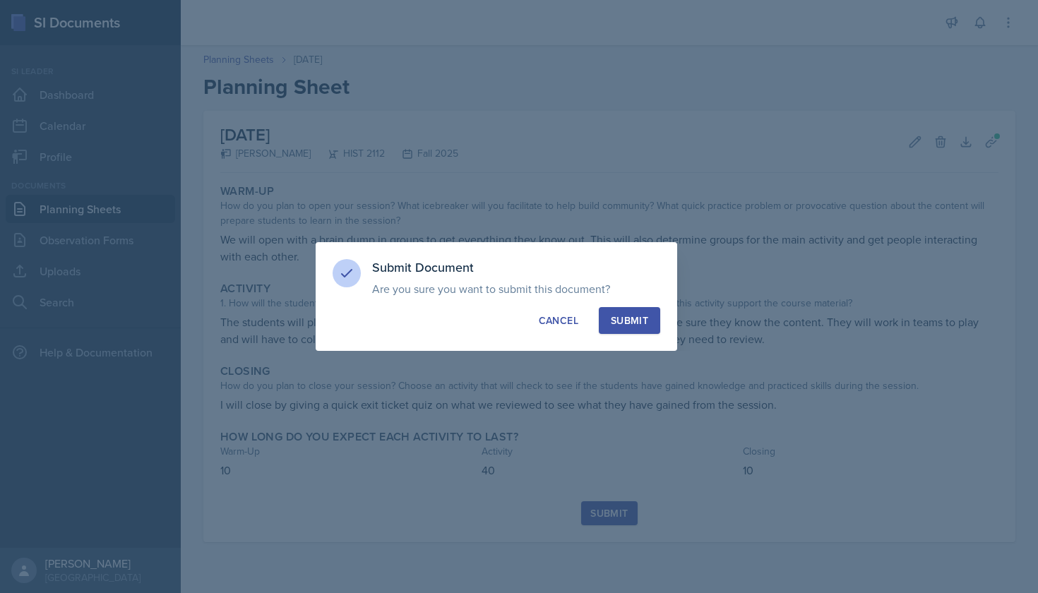
click at [642, 325] on div "Submit" at bounding box center [629, 320] width 37 height 14
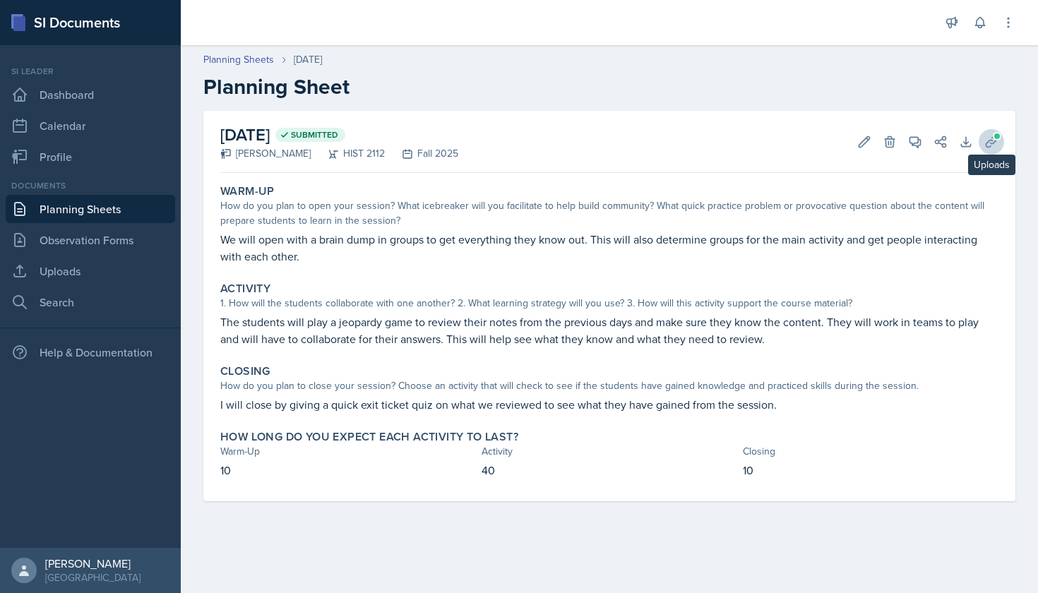
click at [990, 140] on icon at bounding box center [990, 141] width 11 height 11
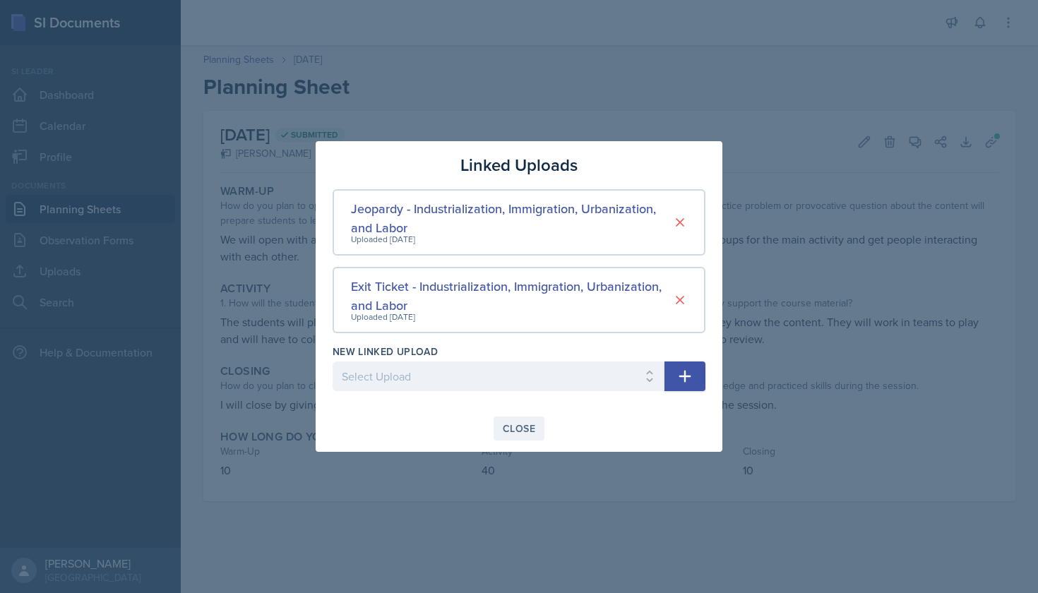
click at [521, 425] on div "Close" at bounding box center [519, 428] width 32 height 11
